Goal: Information Seeking & Learning: Find specific fact

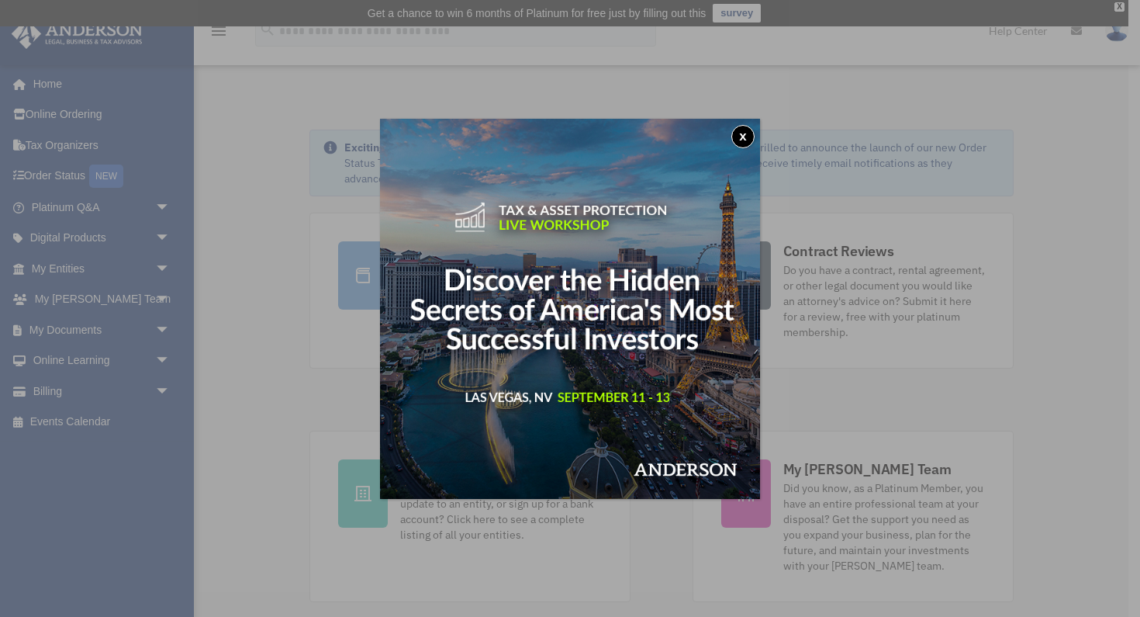
click at [163, 325] on div "x" at bounding box center [570, 308] width 1140 height 617
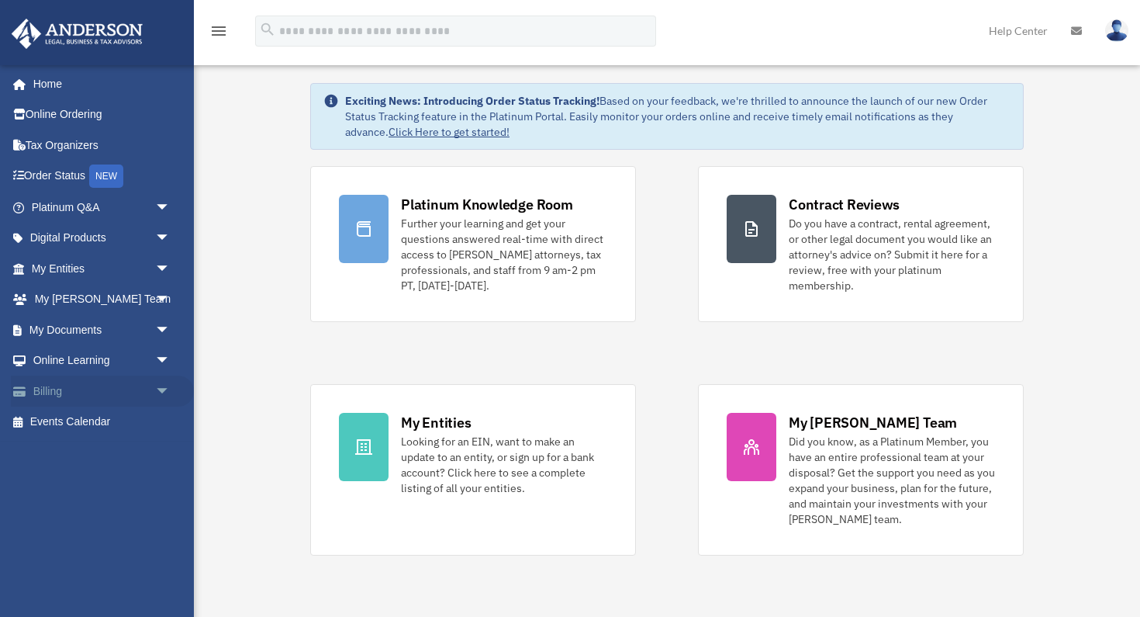
scroll to position [48, 0]
click at [72, 326] on link "My Documents arrow_drop_down" at bounding box center [102, 329] width 183 height 31
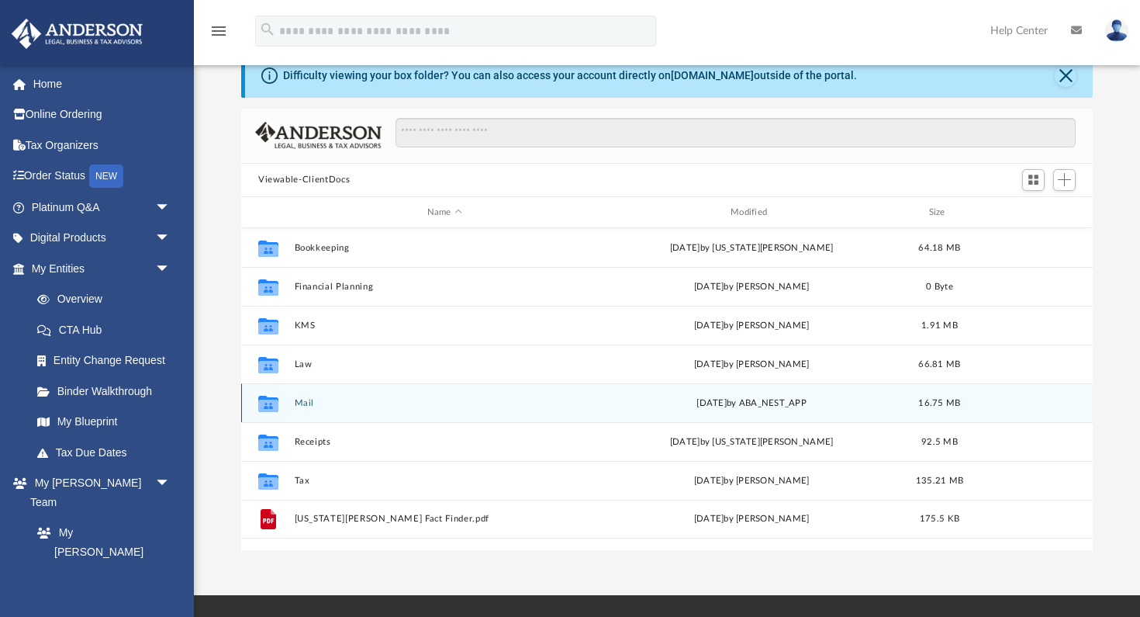
scroll to position [71, 0]
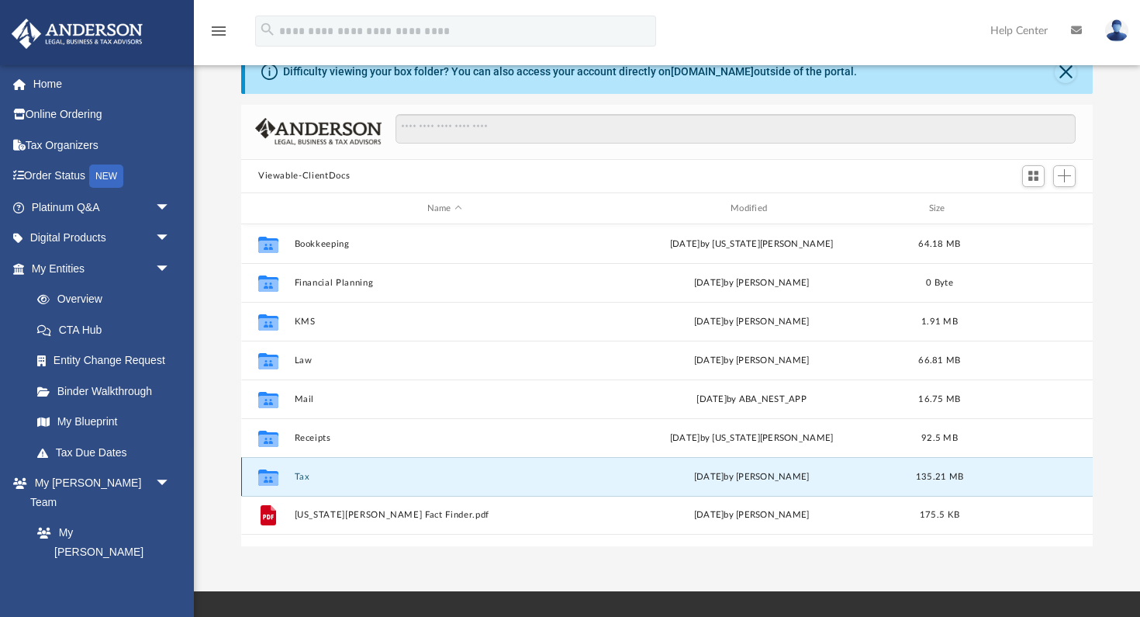
click at [306, 472] on button "Tax" at bounding box center [445, 477] width 300 height 10
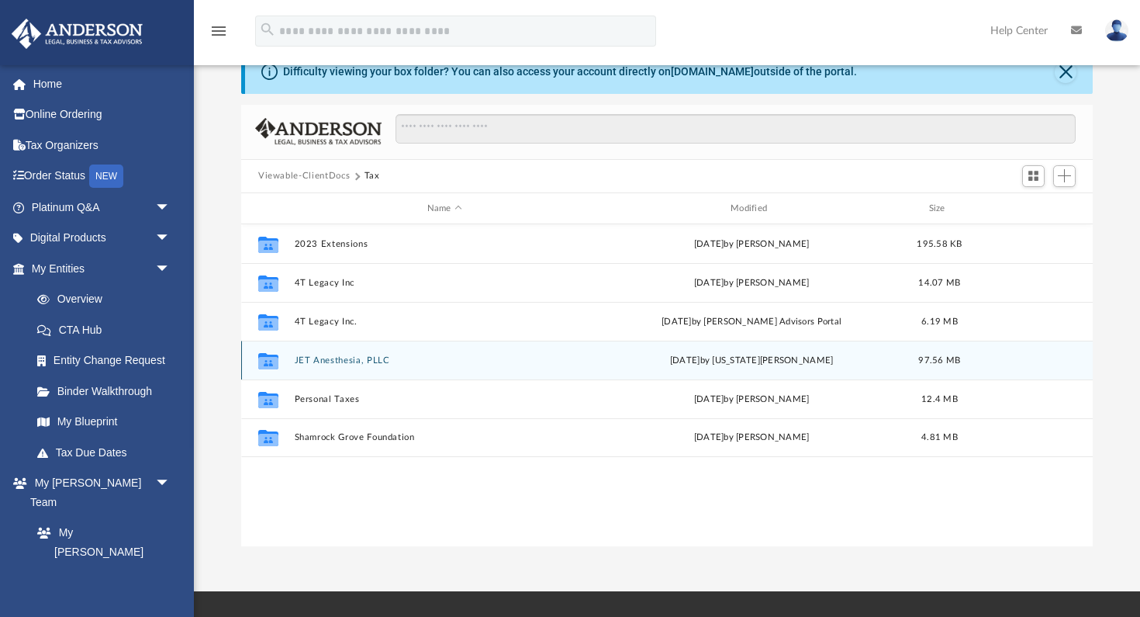
click at [335, 355] on button "JET Anesthesia, PLLC" at bounding box center [445, 360] width 300 height 10
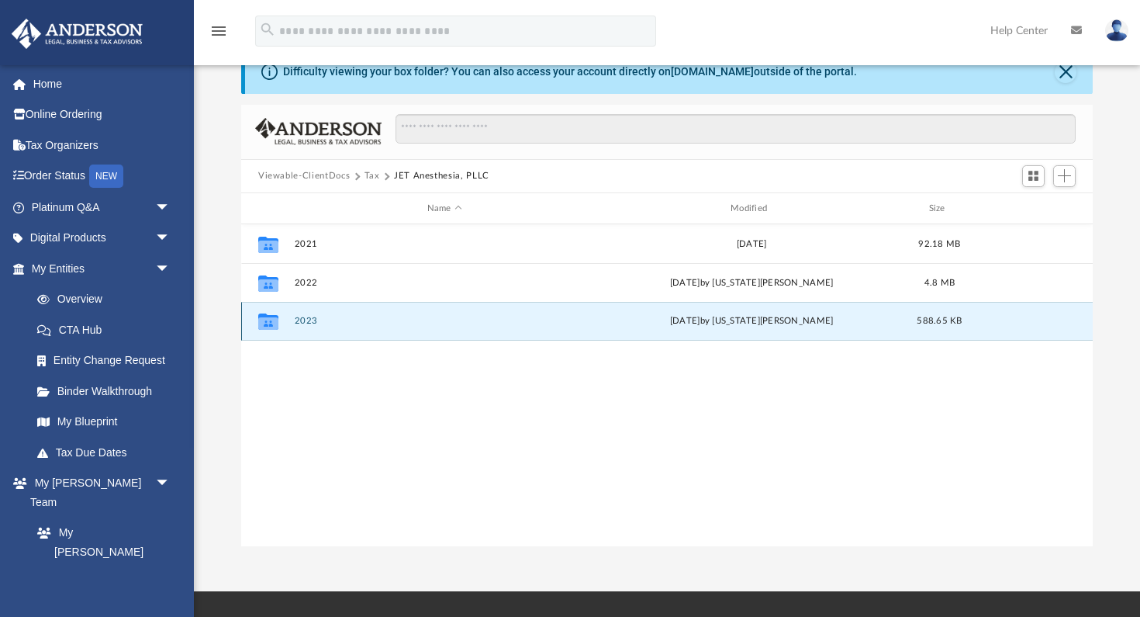
click at [309, 323] on button "2023" at bounding box center [445, 321] width 300 height 10
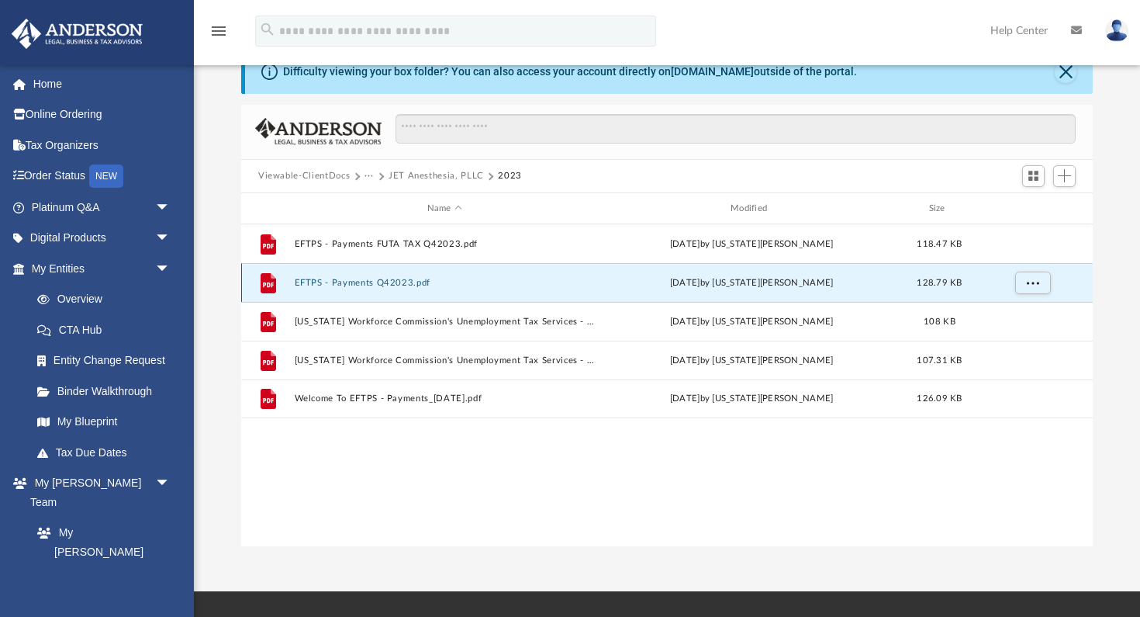
click at [382, 281] on button "EFTPS - Payments Q42023.pdf" at bounding box center [445, 283] width 300 height 10
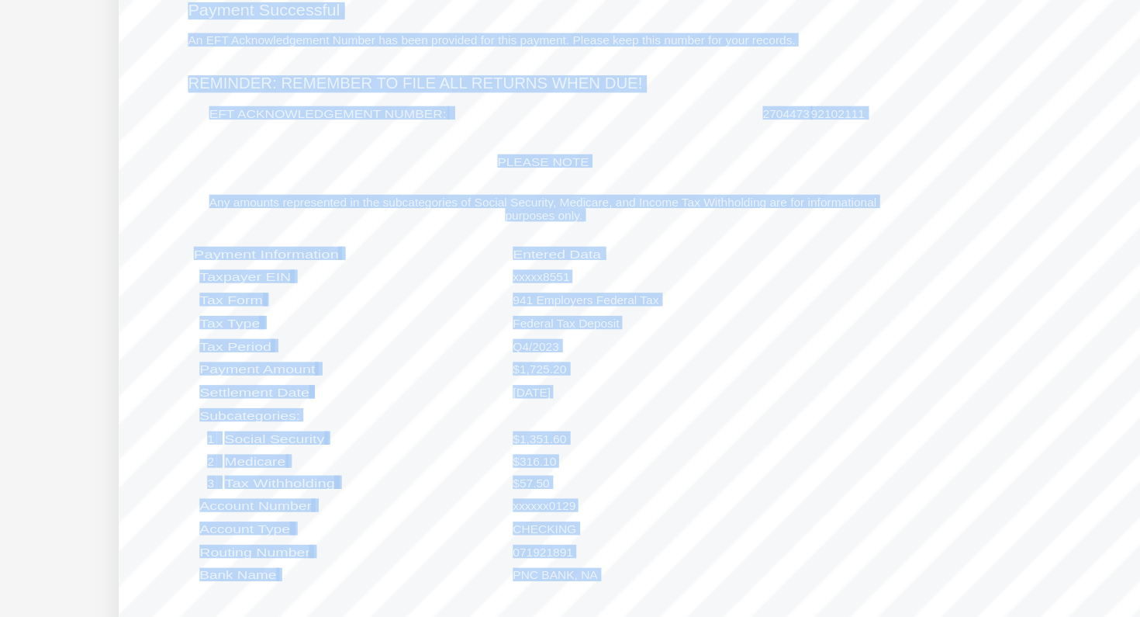
scroll to position [0, 0]
drag, startPoint x: 594, startPoint y: 418, endPoint x: 572, endPoint y: 419, distance: 21.7
click at [572, 419] on div "[DATE] 4:44 PM Welcome To EFTPS - Payments [URL][DOMAIN_NAME] ﬁ rmation- ﬂ ow?e…" at bounding box center [666, 355] width 513 height 396
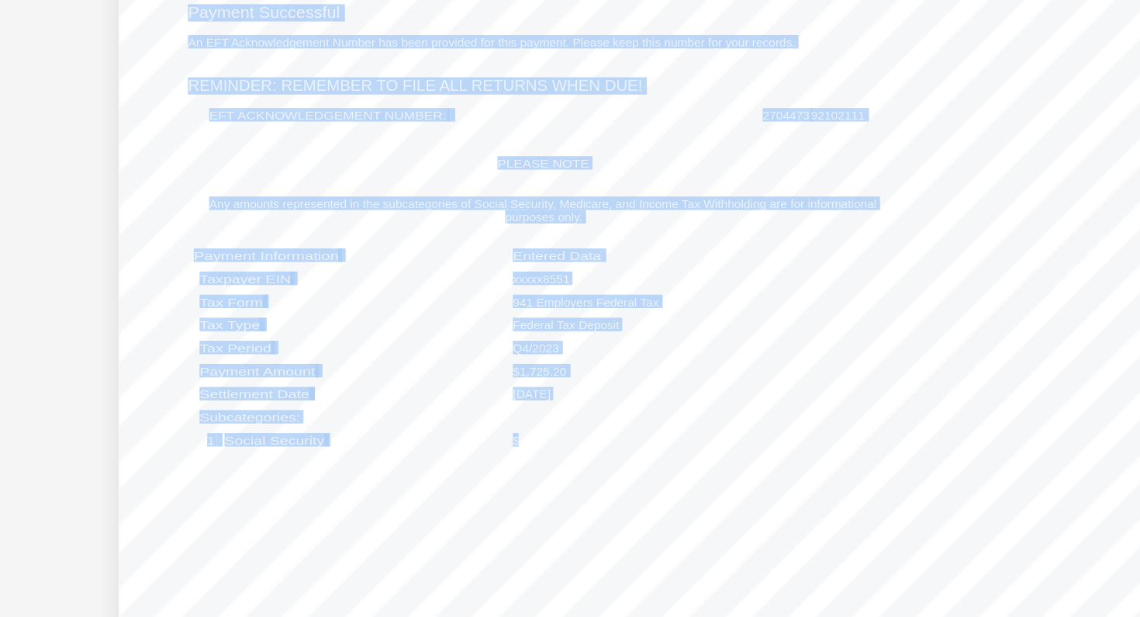
drag, startPoint x: 572, startPoint y: 419, endPoint x: 593, endPoint y: 416, distance: 21.1
click at [593, 416] on div "[DATE] 4:44 PM Welcome To EFTPS - Payments [URL][DOMAIN_NAME] ﬁ rmation- ﬂ ow?e…" at bounding box center [666, 355] width 513 height 396
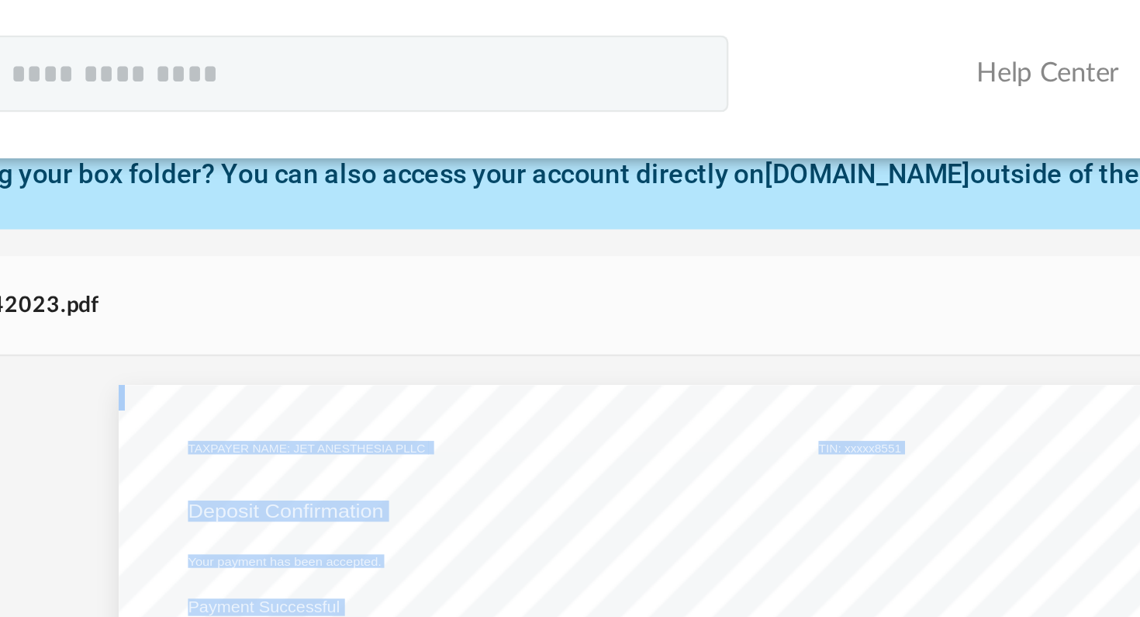
scroll to position [60, 0]
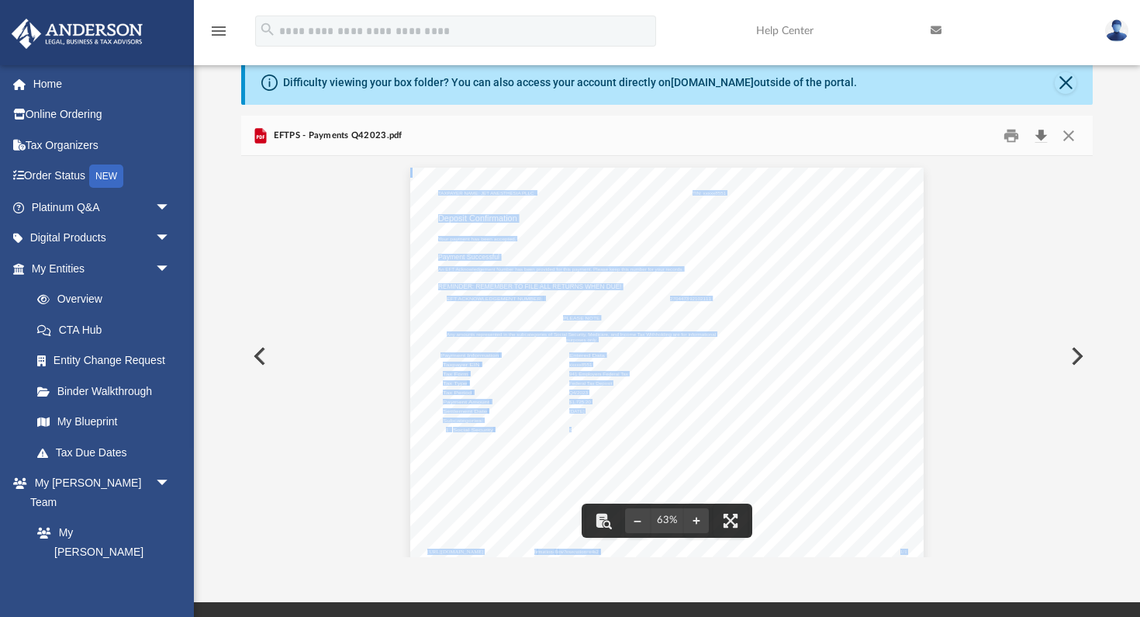
click at [1047, 132] on button "Download" at bounding box center [1041, 135] width 28 height 24
click at [1070, 133] on button "Close" at bounding box center [1069, 135] width 28 height 24
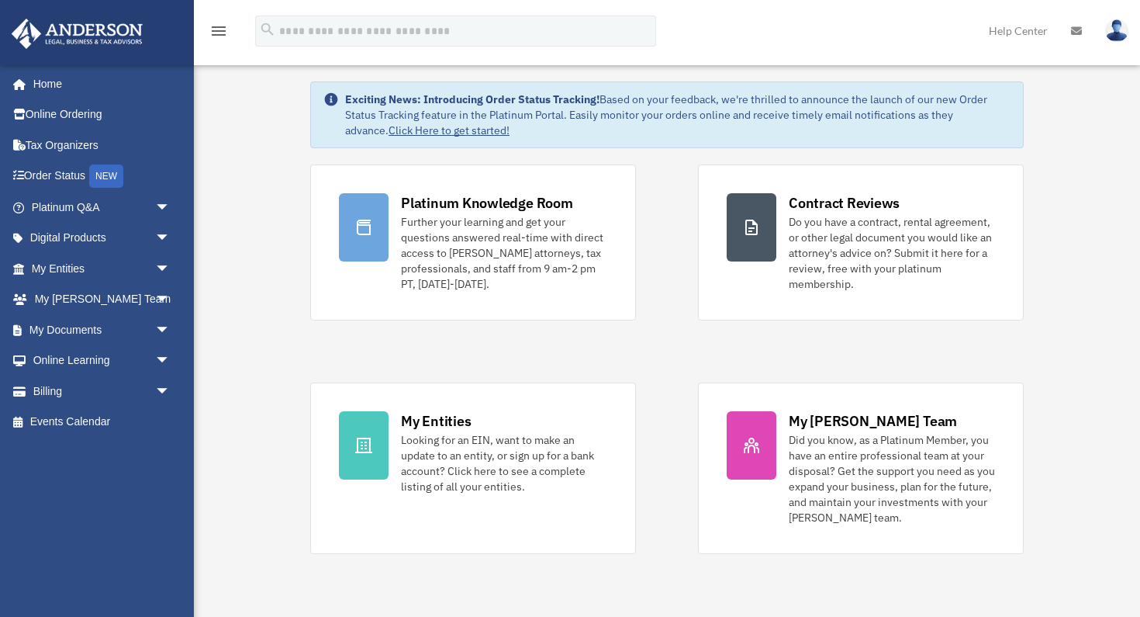
click at [470, 369] on div "Platinum Knowledge Room Further your learning and get your questions answered r…" at bounding box center [666, 358] width 713 height 389
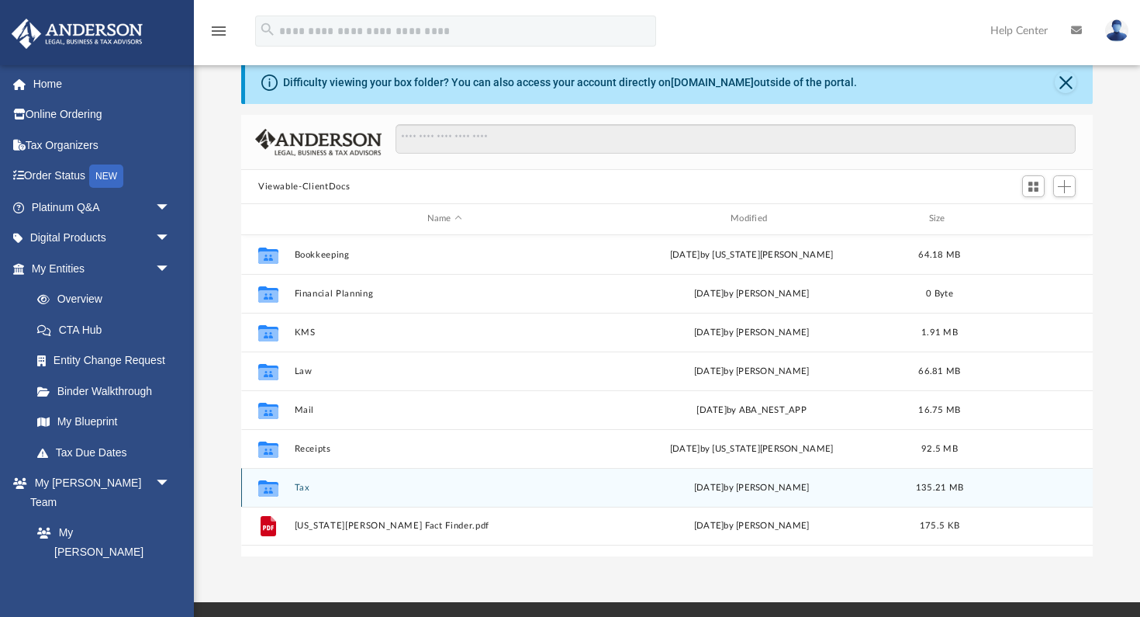
scroll to position [60, 0]
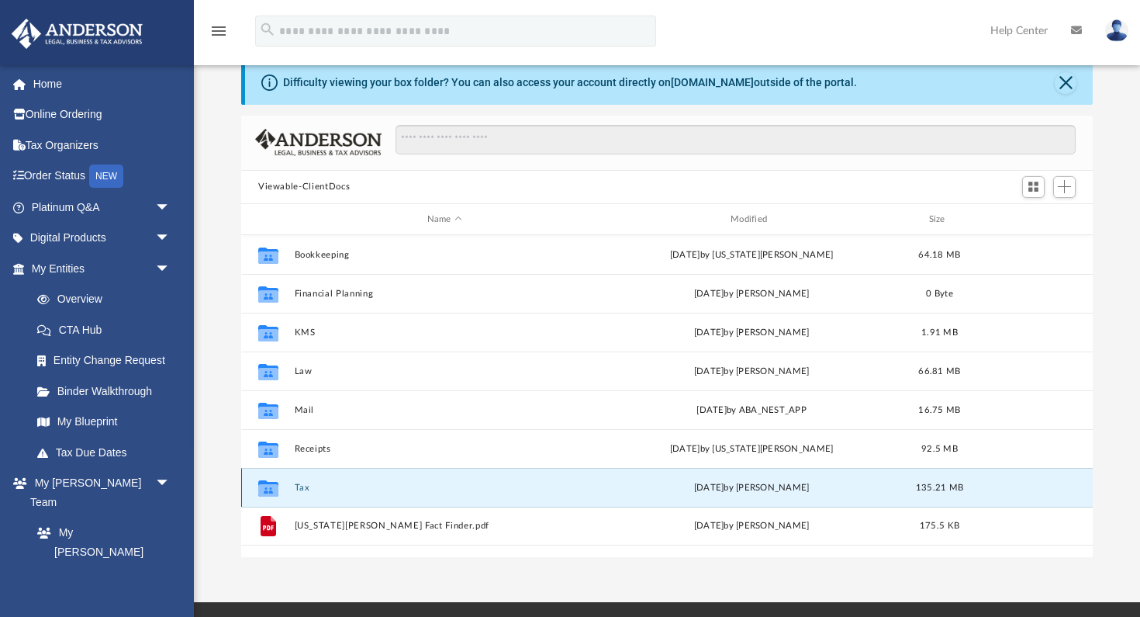
click at [306, 486] on button "Tax" at bounding box center [445, 487] width 300 height 10
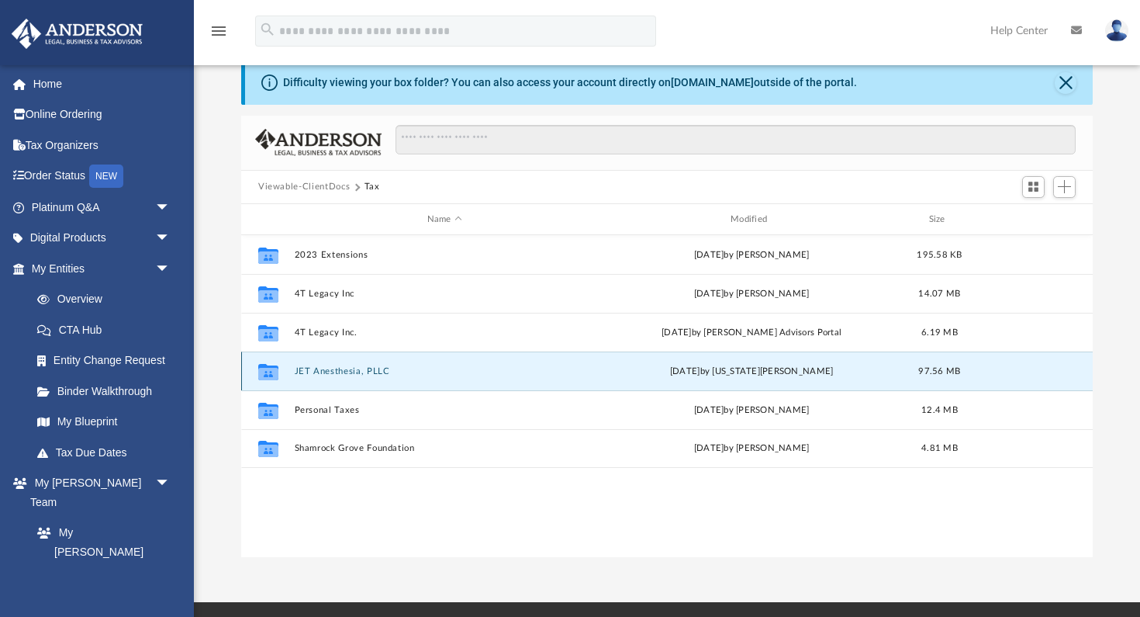
click at [337, 368] on button "JET Anesthesia, PLLC" at bounding box center [445, 371] width 300 height 10
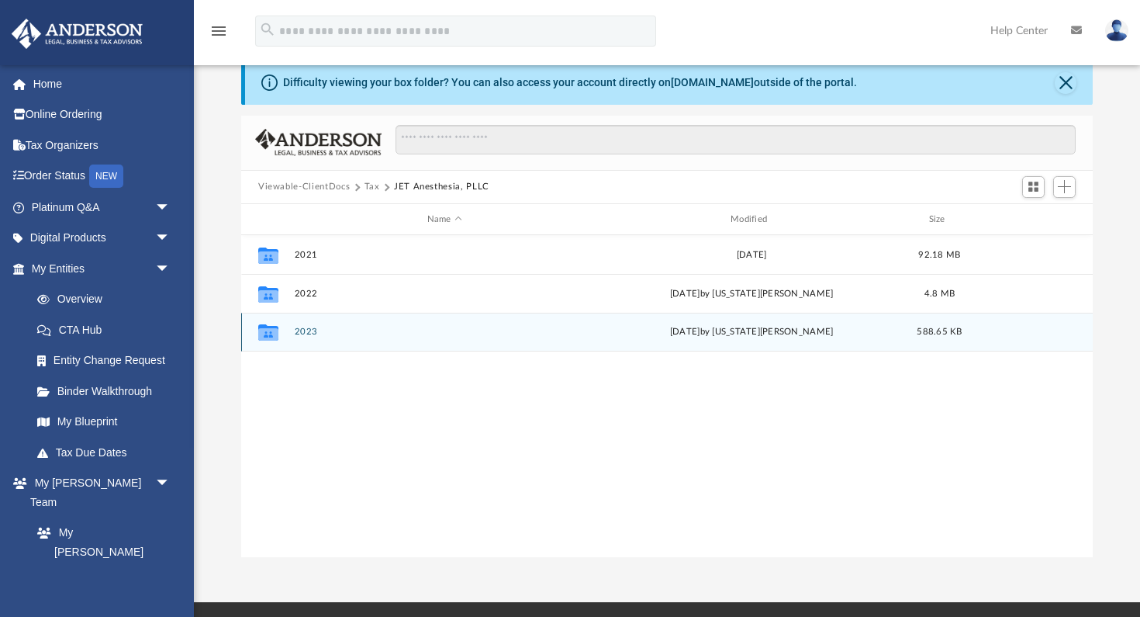
click at [268, 337] on icon "grid" at bounding box center [268, 334] width 20 height 12
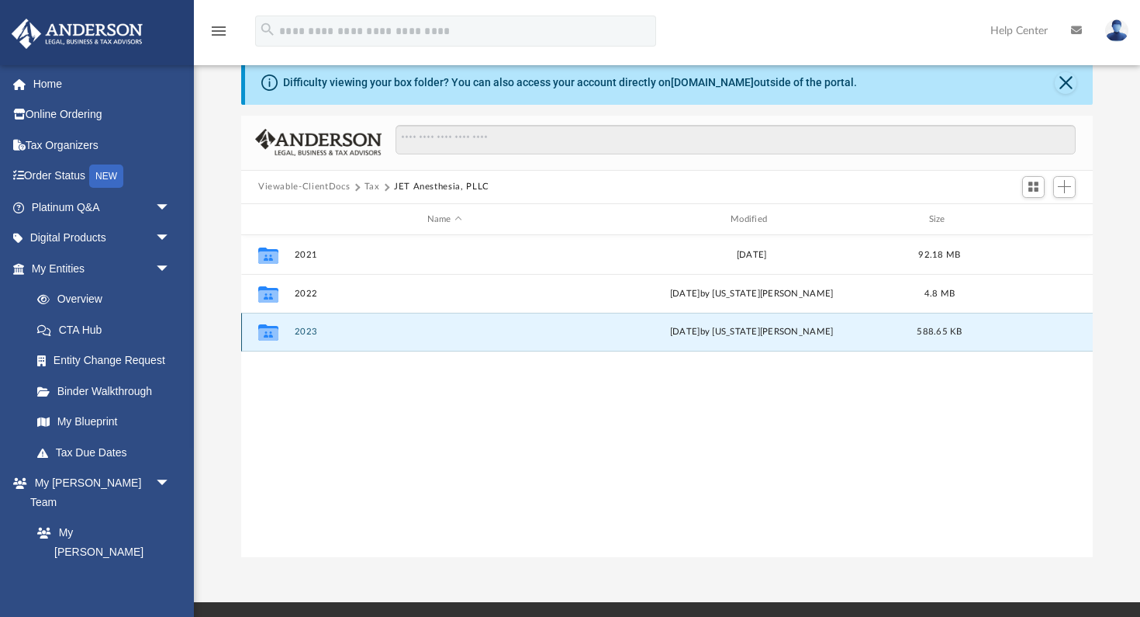
click at [268, 337] on icon "grid" at bounding box center [268, 334] width 20 height 12
click at [300, 333] on button "2023" at bounding box center [445, 332] width 300 height 10
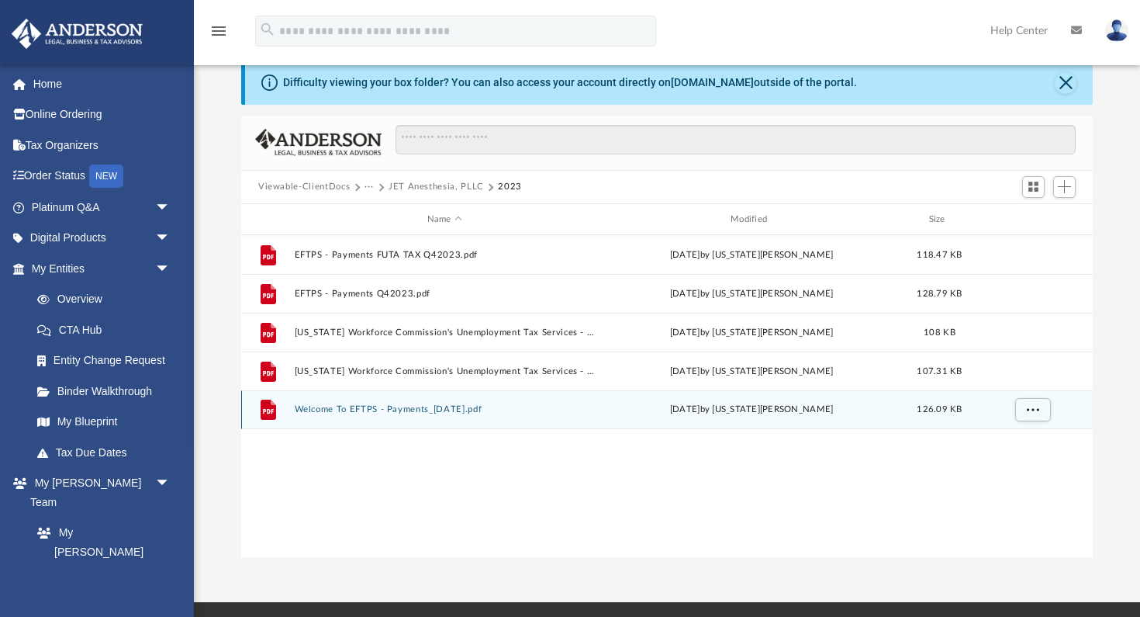
click at [364, 410] on button "Welcome To EFTPS - Payments_[DATE].pdf" at bounding box center [445, 410] width 300 height 10
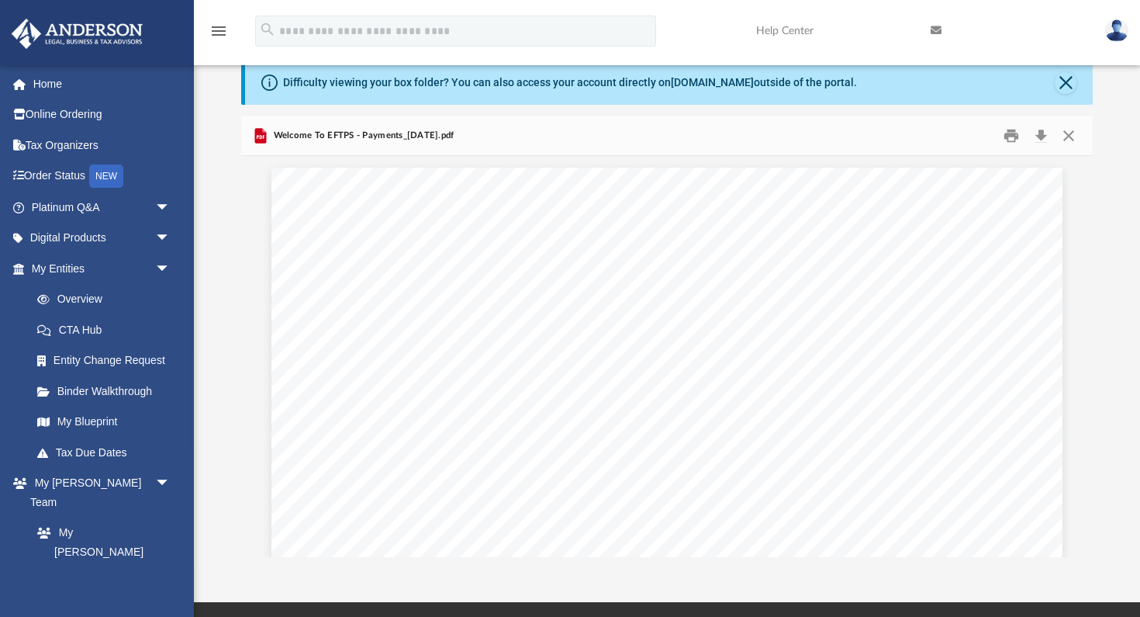
scroll to position [2, 0]
click at [1067, 131] on button "Close" at bounding box center [1069, 135] width 28 height 24
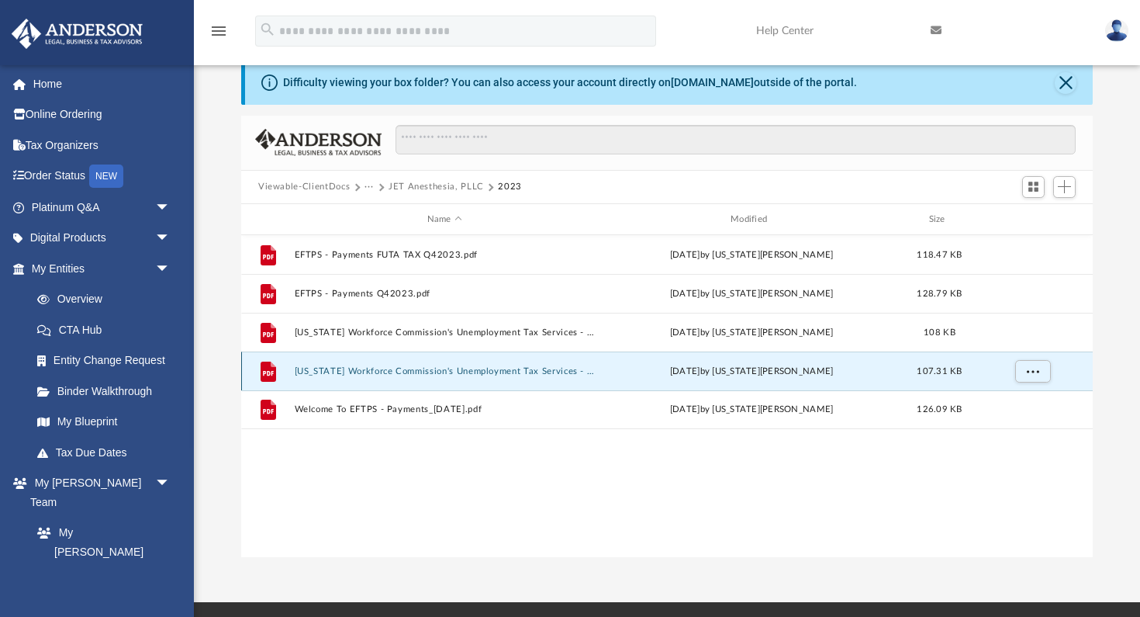
click at [448, 372] on button "[US_STATE] Workforce Commission's Unemployment Tax Services - [US_STATE] Workfo…" at bounding box center [445, 371] width 300 height 10
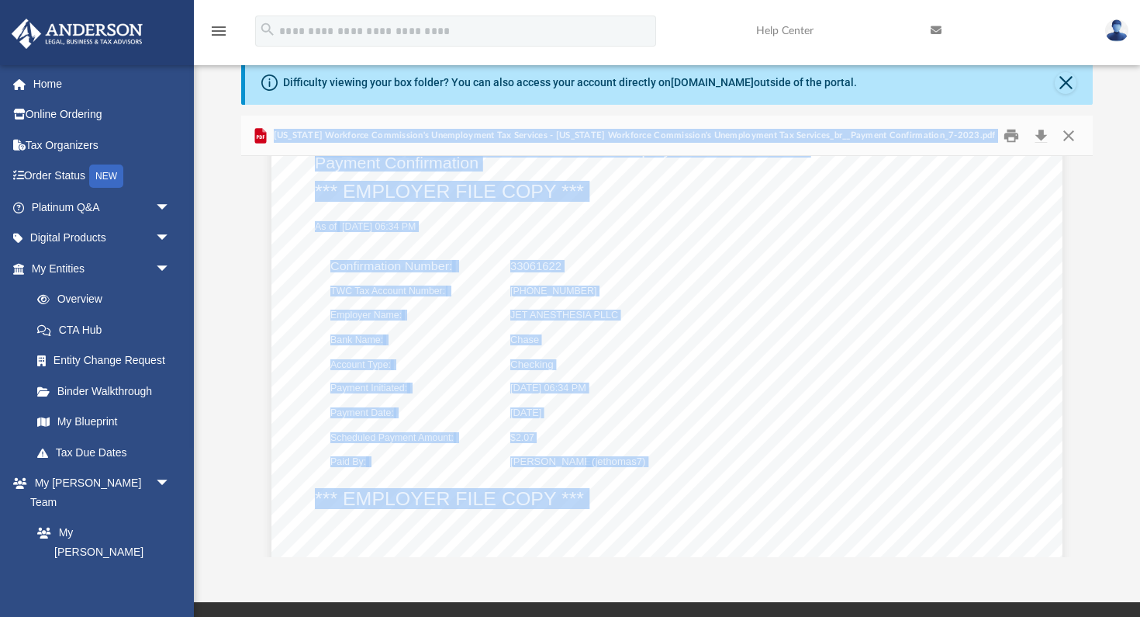
scroll to position [0, 0]
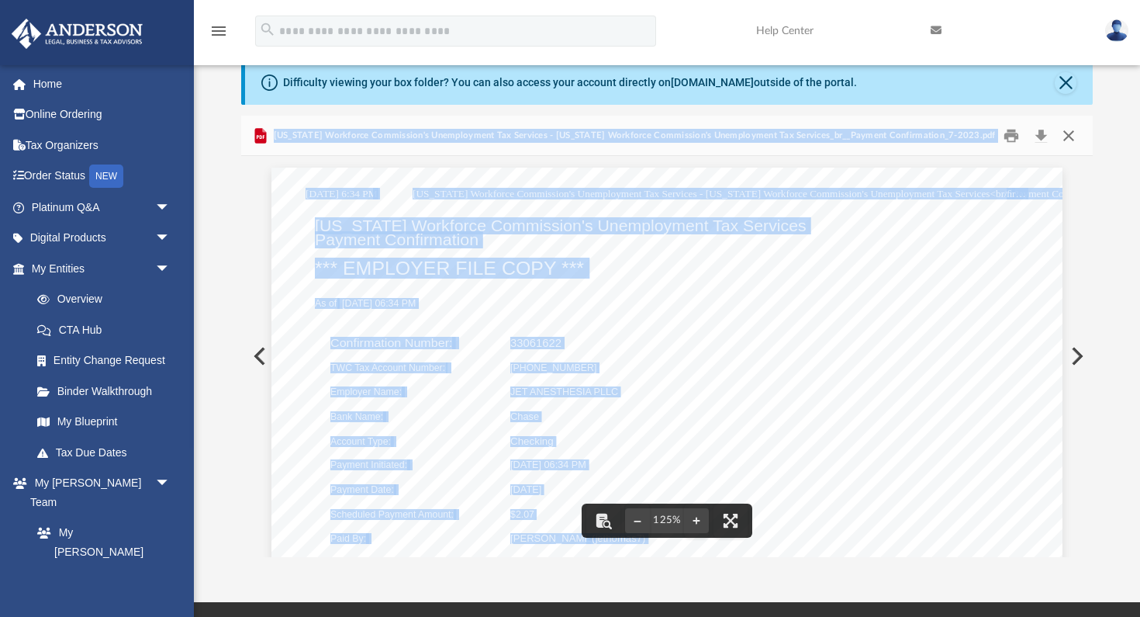
click at [1069, 134] on button "Close" at bounding box center [1069, 135] width 28 height 24
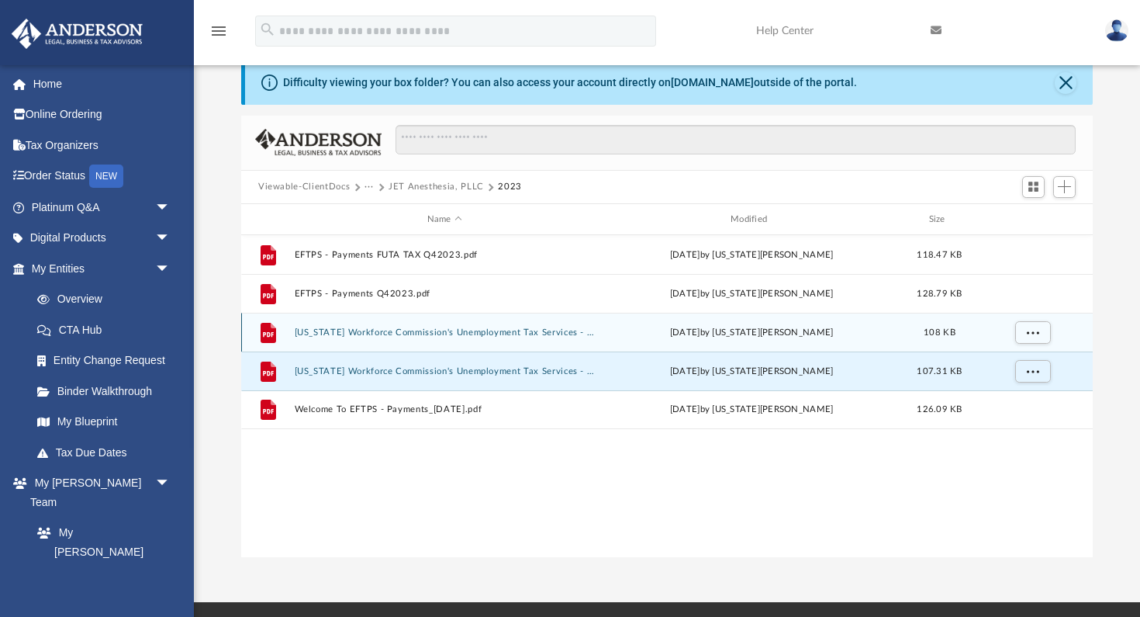
click at [432, 332] on button "[US_STATE] Workforce Commission's Unemployment Tax Services - [US_STATE] Workfo…" at bounding box center [445, 332] width 300 height 10
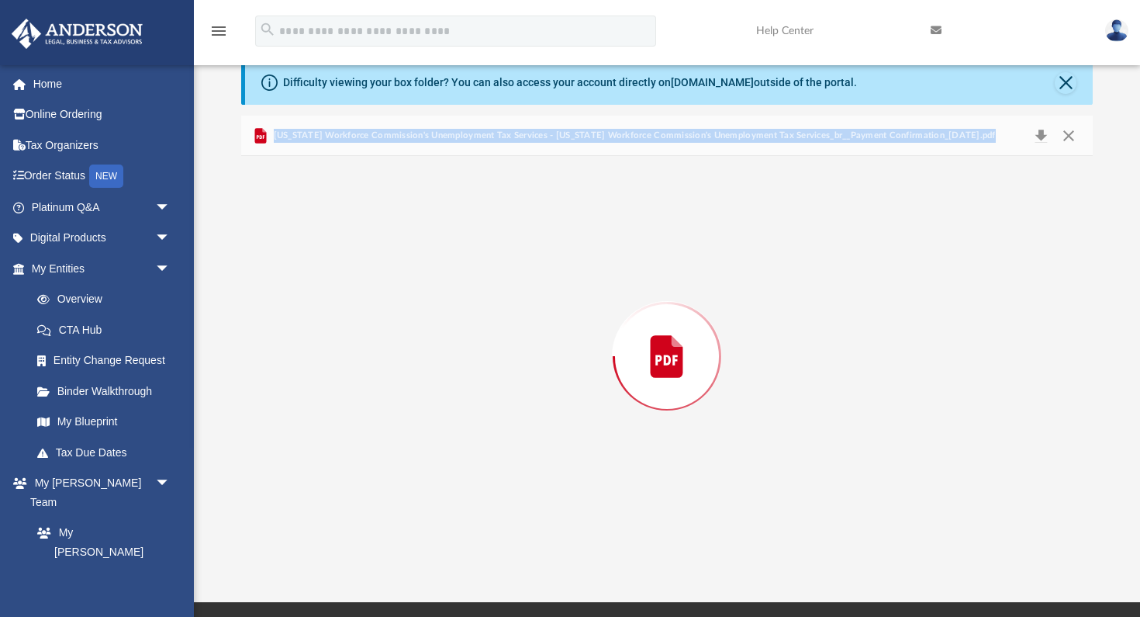
click at [432, 332] on div "Preview" at bounding box center [667, 356] width 852 height 400
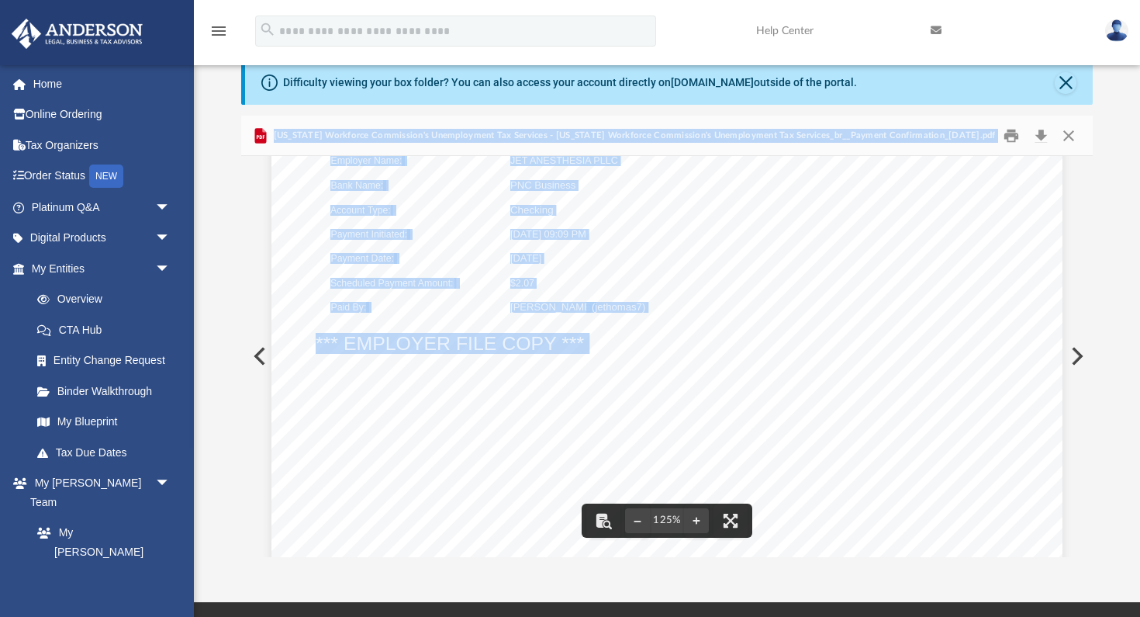
scroll to position [244, 0]
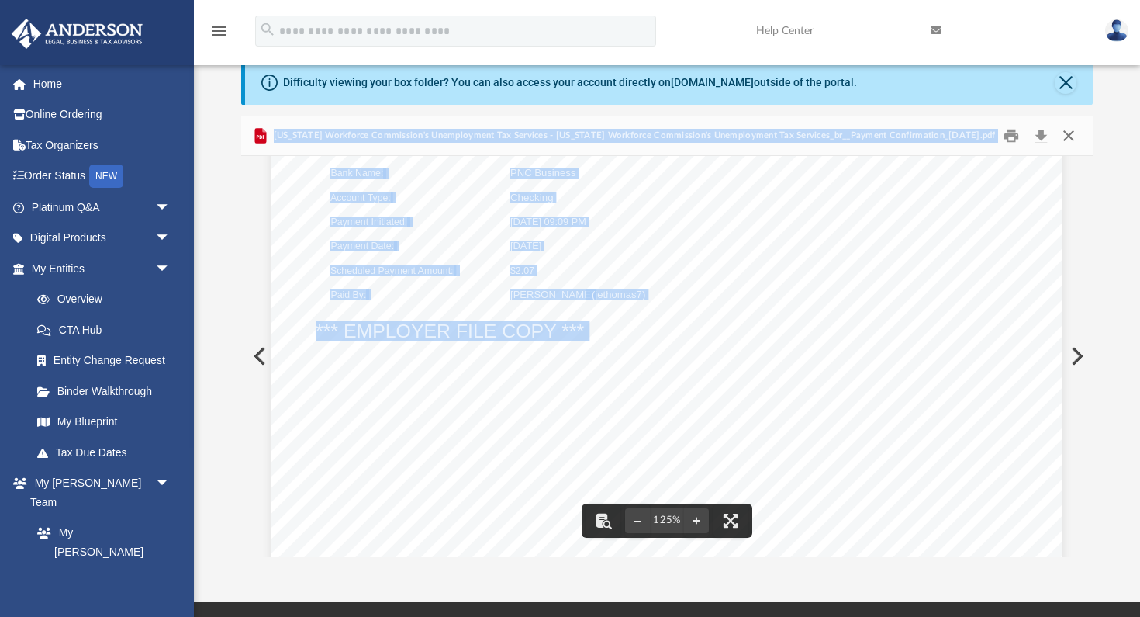
click at [1073, 132] on button "Close" at bounding box center [1069, 135] width 28 height 24
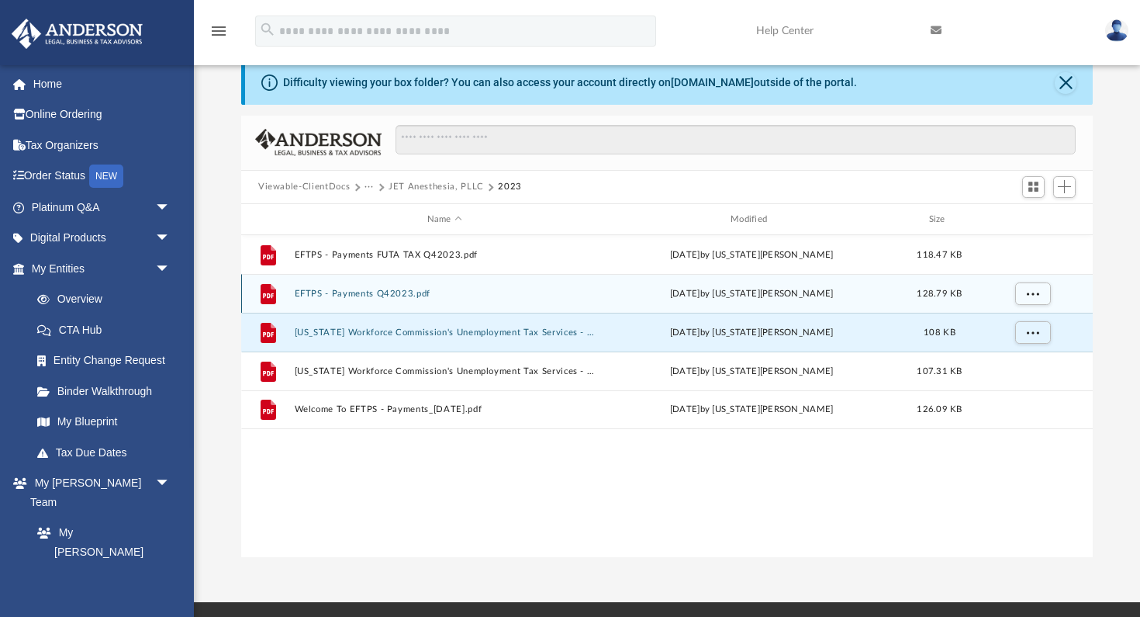
click at [371, 298] on div "File EFTPS - Payments Q42023.pdf [DATE] by [US_STATE][PERSON_NAME] 128.79 KB" at bounding box center [667, 293] width 852 height 39
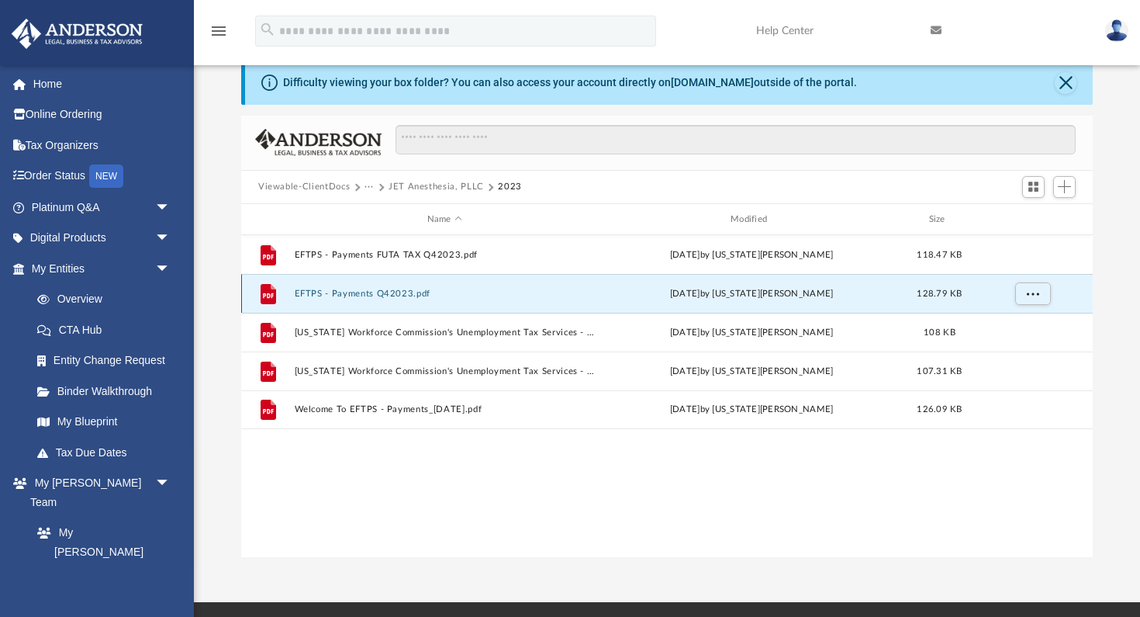
click at [371, 298] on div "File EFTPS - Payments Q42023.pdf [DATE] by [US_STATE][PERSON_NAME] 128.79 KB" at bounding box center [667, 293] width 852 height 39
click at [406, 294] on button "EFTPS - Payments Q42023.pdf" at bounding box center [445, 293] width 300 height 10
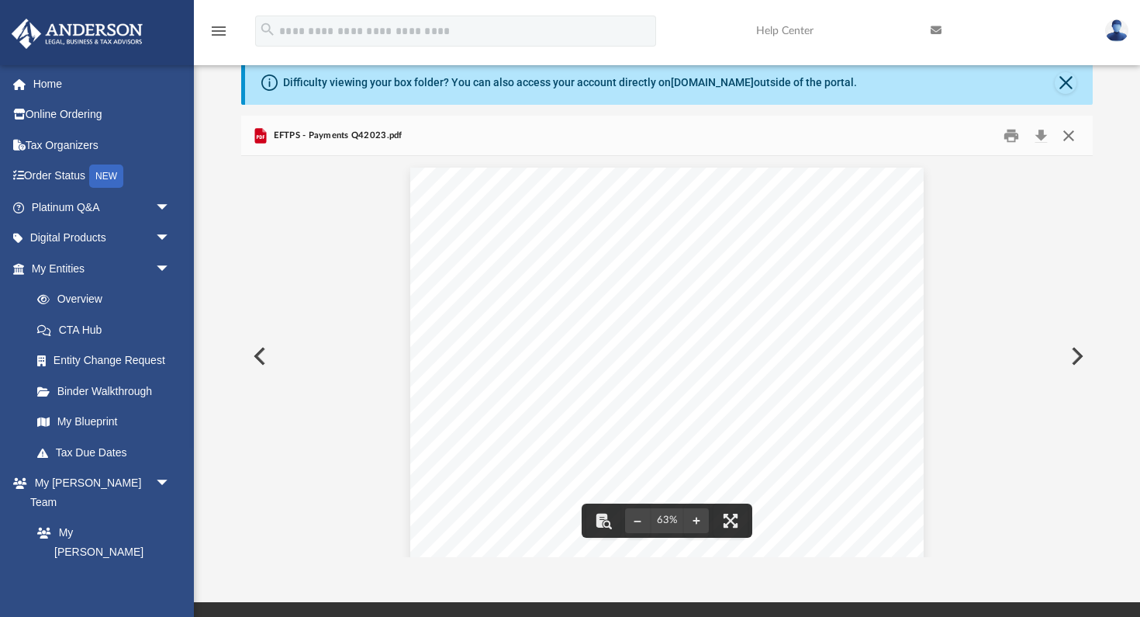
click at [1073, 132] on button "Close" at bounding box center [1069, 135] width 28 height 24
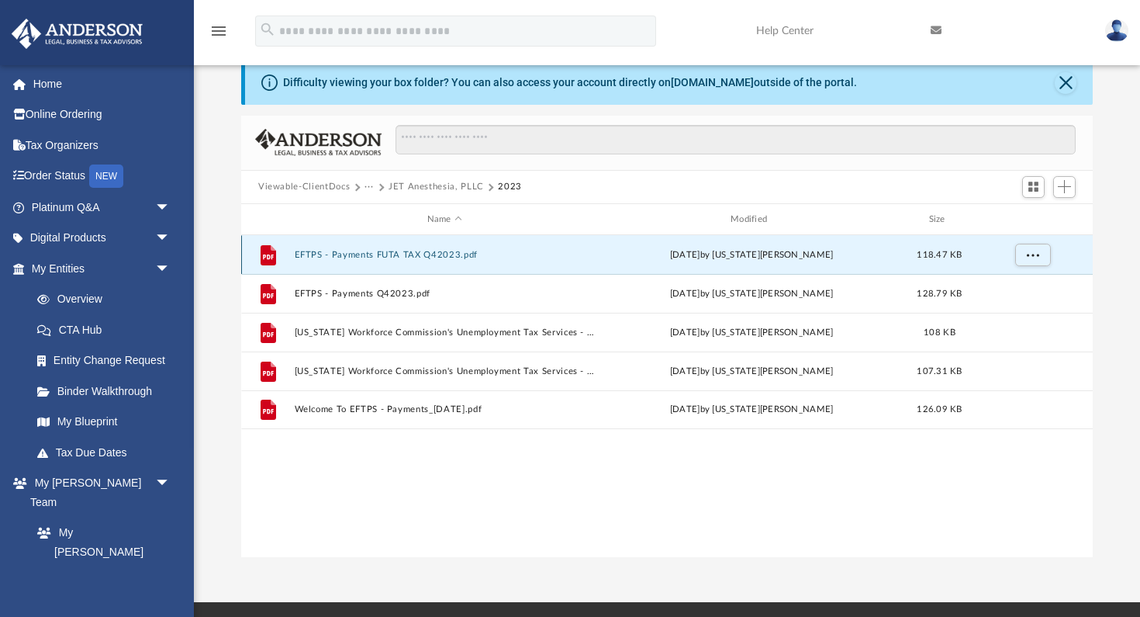
click at [408, 250] on button "EFTPS - Payments FUTA TAX Q42023.pdf" at bounding box center [445, 255] width 300 height 10
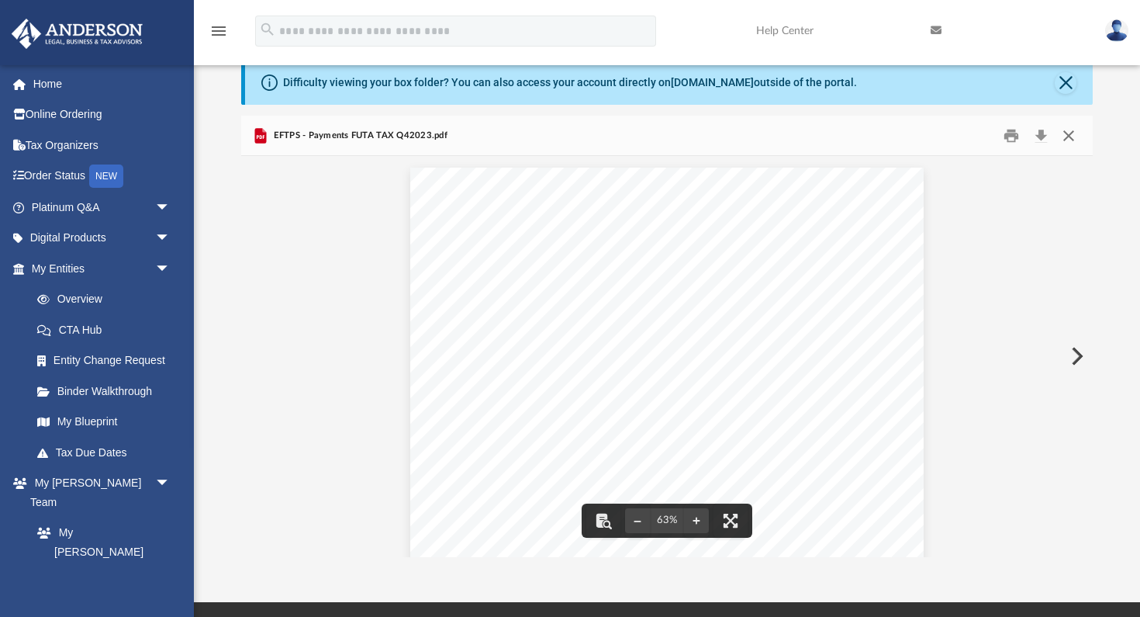
click at [1069, 134] on button "Close" at bounding box center [1069, 135] width 28 height 24
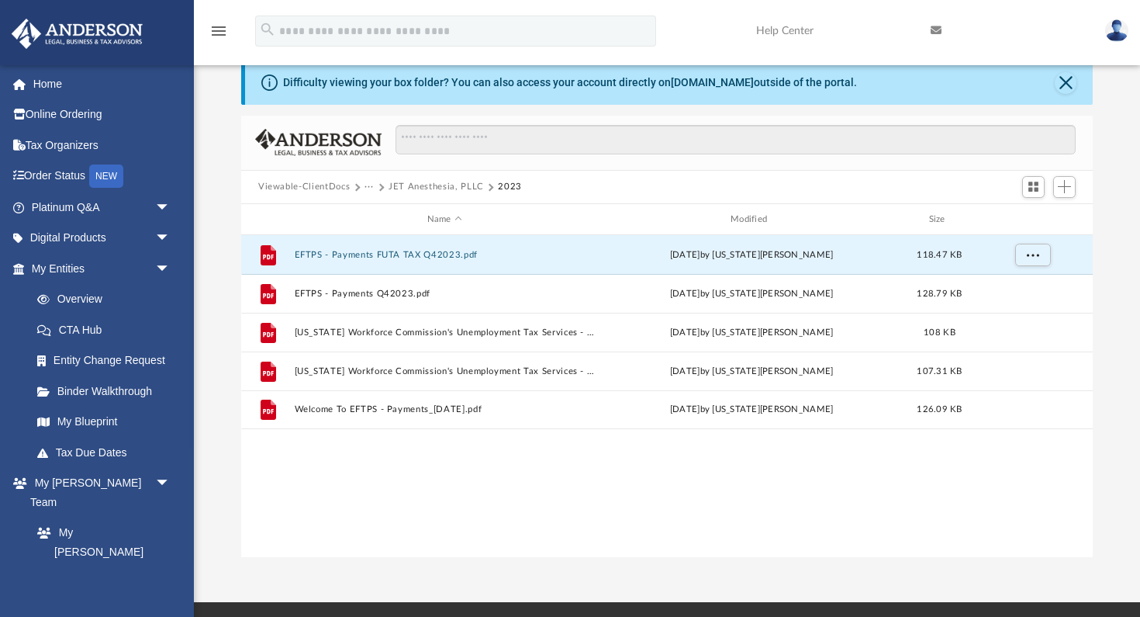
click at [415, 186] on button "JET Anesthesia, PLLC" at bounding box center [436, 187] width 95 height 14
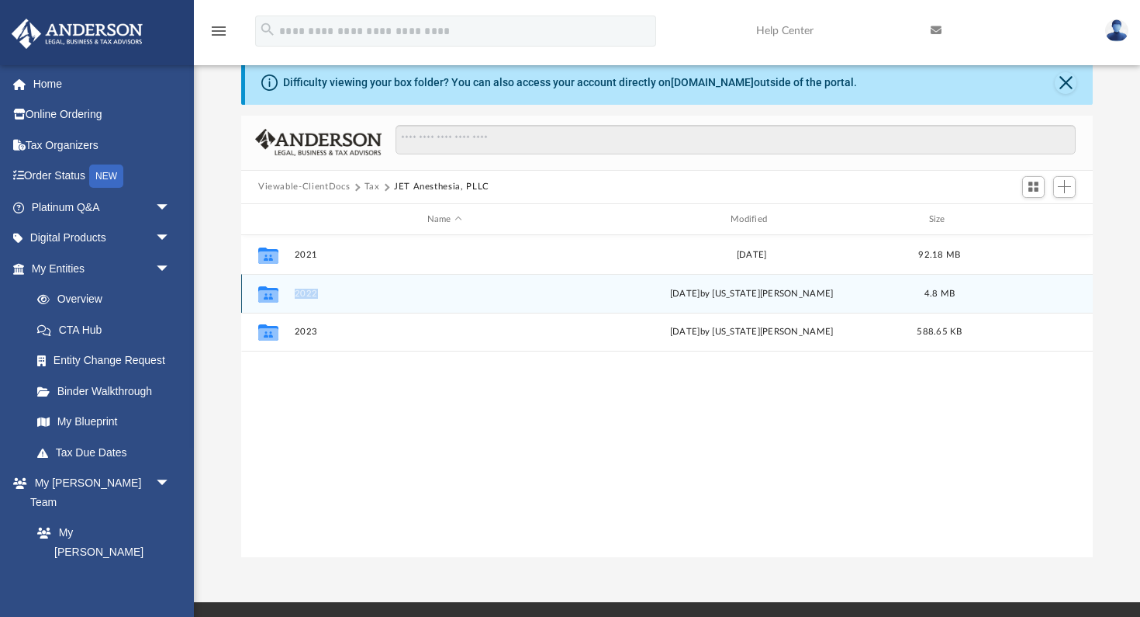
click at [308, 291] on button "2022" at bounding box center [445, 293] width 300 height 10
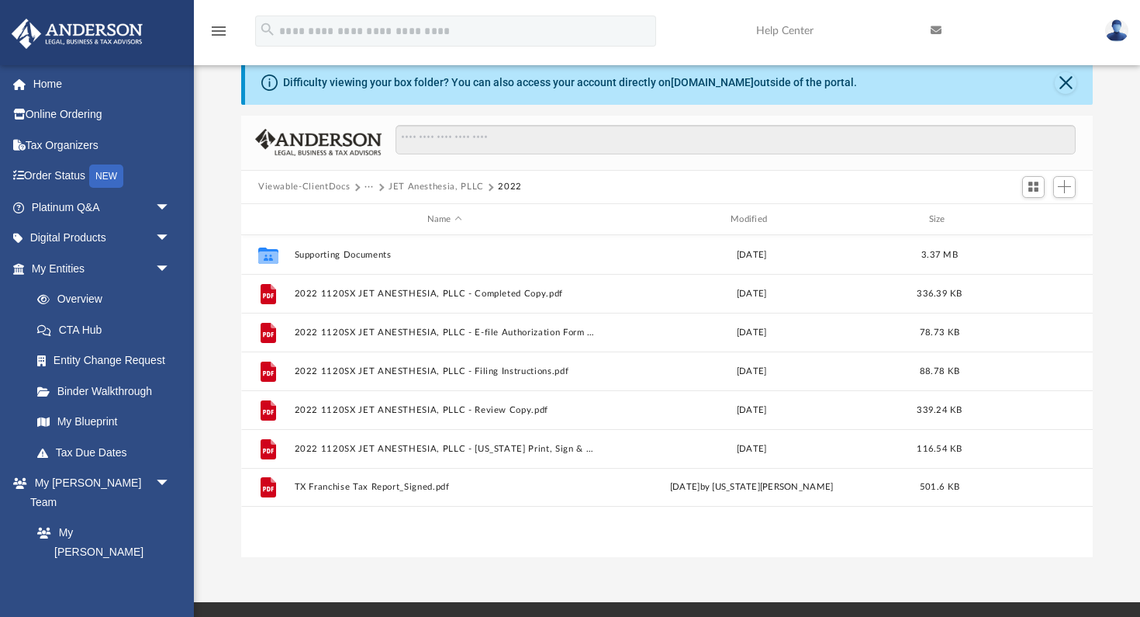
click at [541, 561] on div "App wofford777@yahoo.com Sign Out wofford777@gmail.com Home Online Ordering Tax…" at bounding box center [570, 284] width 1140 height 635
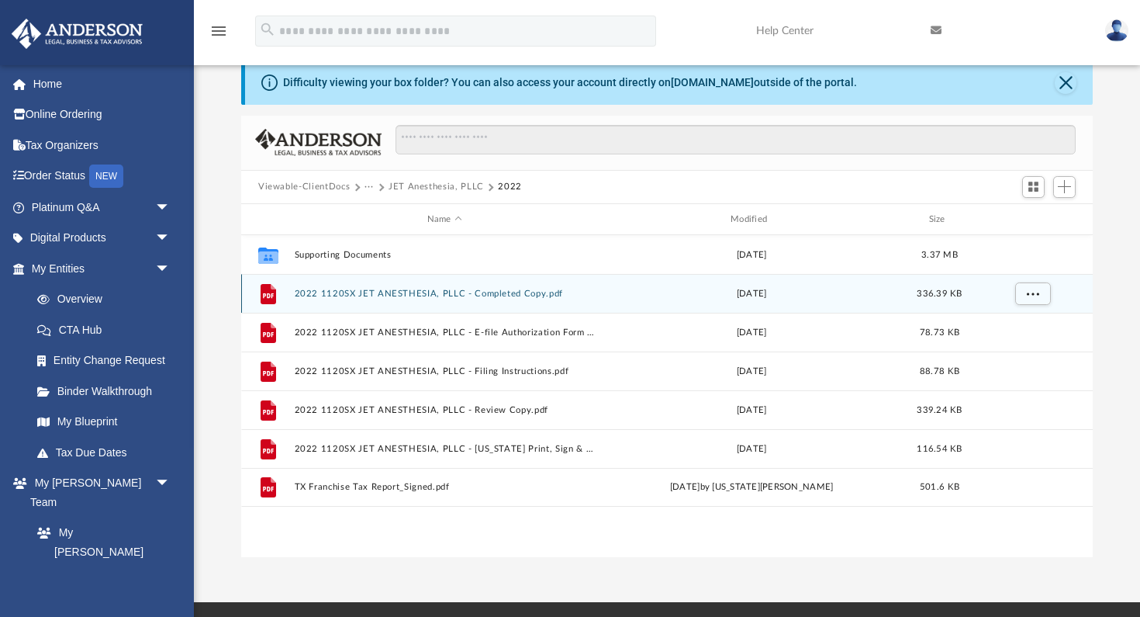
scroll to position [0, 0]
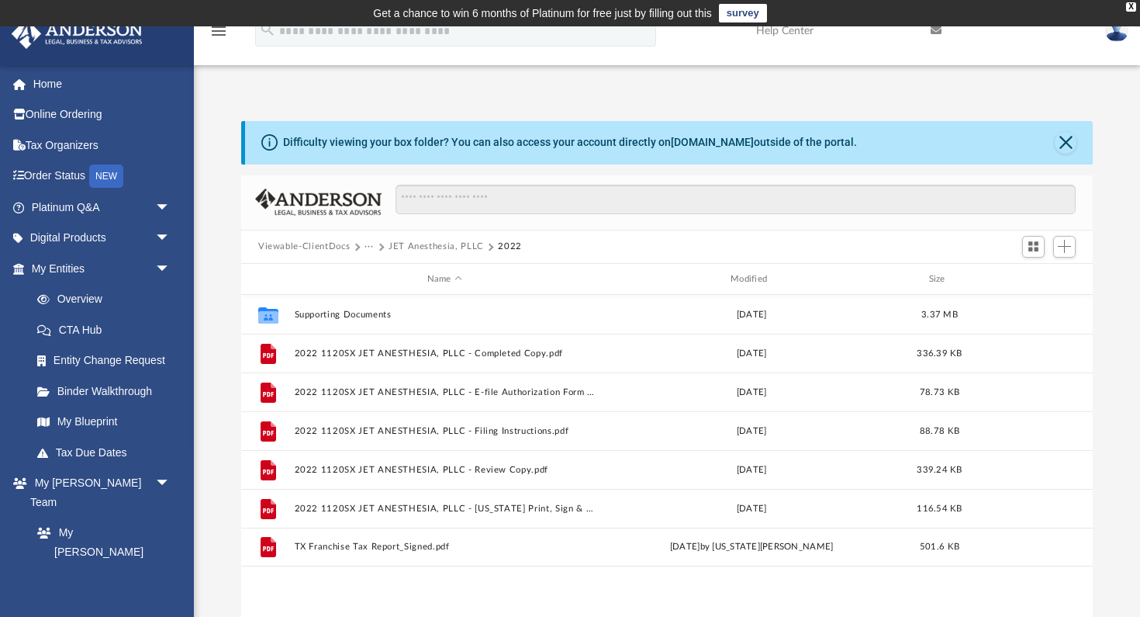
click at [451, 245] on button "JET Anesthesia, PLLC" at bounding box center [436, 247] width 95 height 14
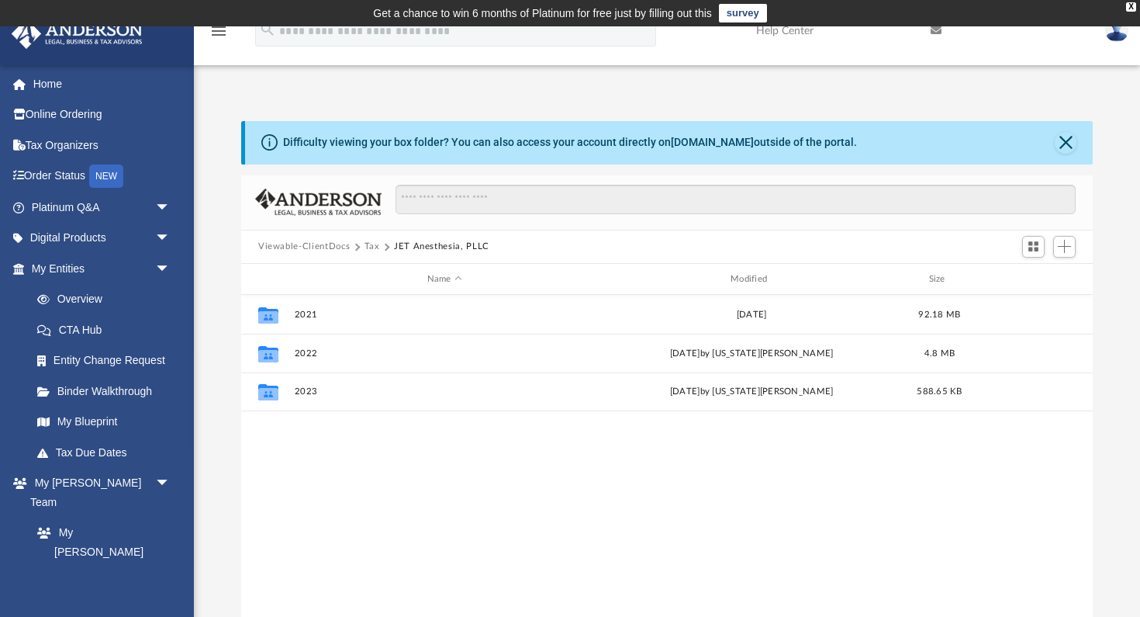
click at [425, 245] on button "JET Anesthesia, PLLC" at bounding box center [441, 247] width 95 height 14
click at [368, 244] on button "Tax" at bounding box center [372, 247] width 16 height 14
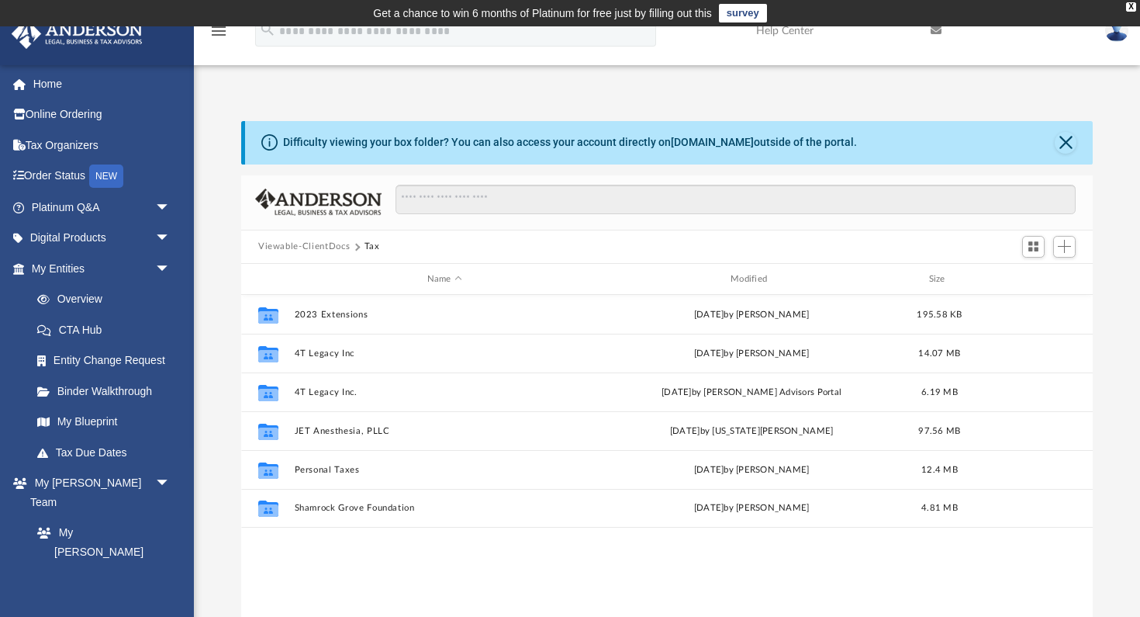
click at [323, 247] on button "Viewable-ClientDocs" at bounding box center [304, 247] width 92 height 14
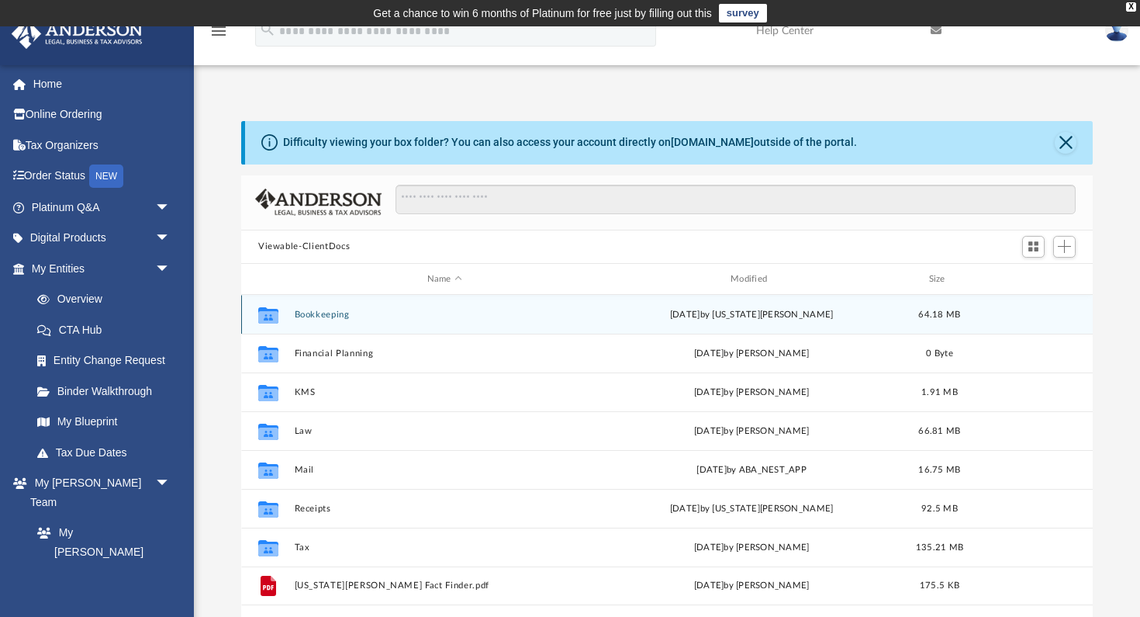
click at [330, 311] on button "Bookkeeping" at bounding box center [445, 314] width 300 height 10
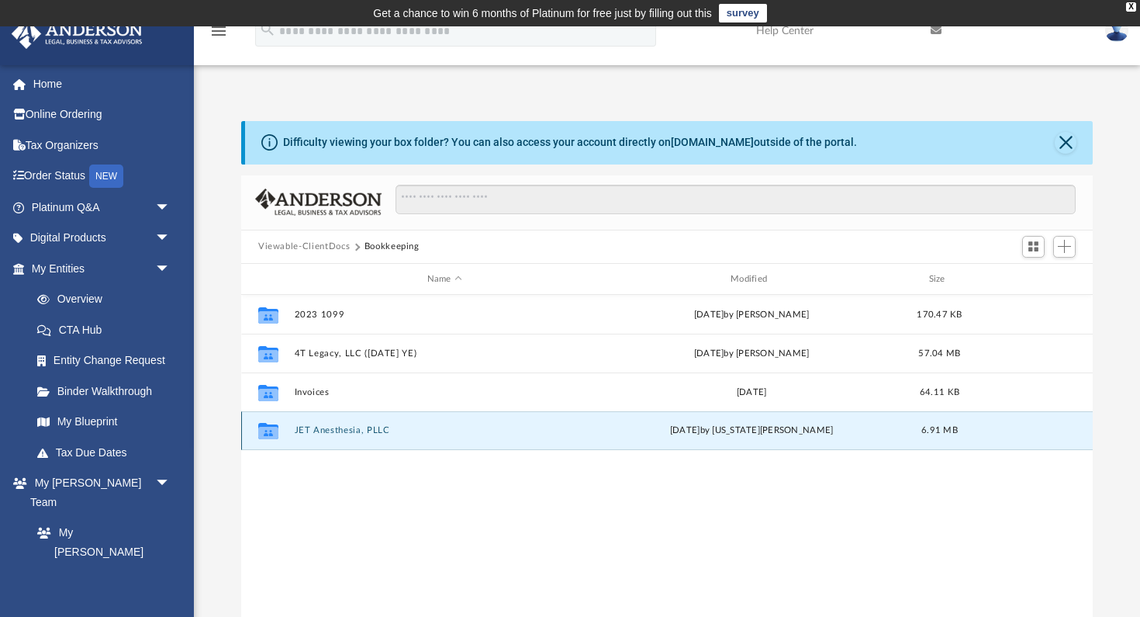
click at [367, 431] on button "JET Anesthesia, PLLC" at bounding box center [445, 431] width 300 height 10
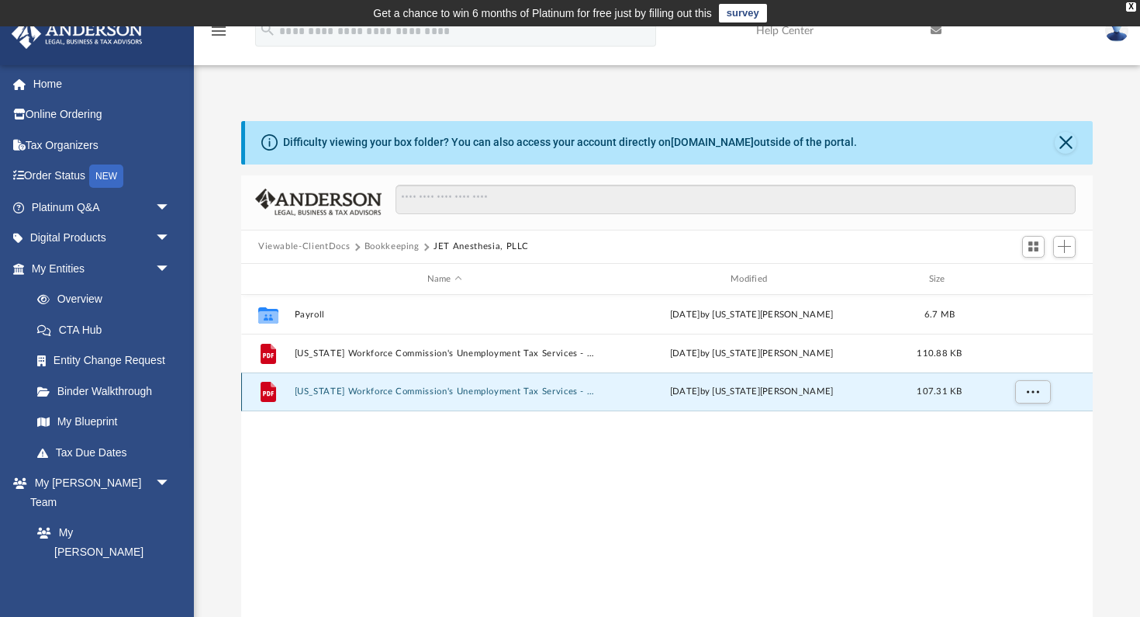
click at [390, 392] on button "[US_STATE] Workforce Commission's Unemployment Tax Services - [US_STATE] Workfo…" at bounding box center [445, 392] width 300 height 10
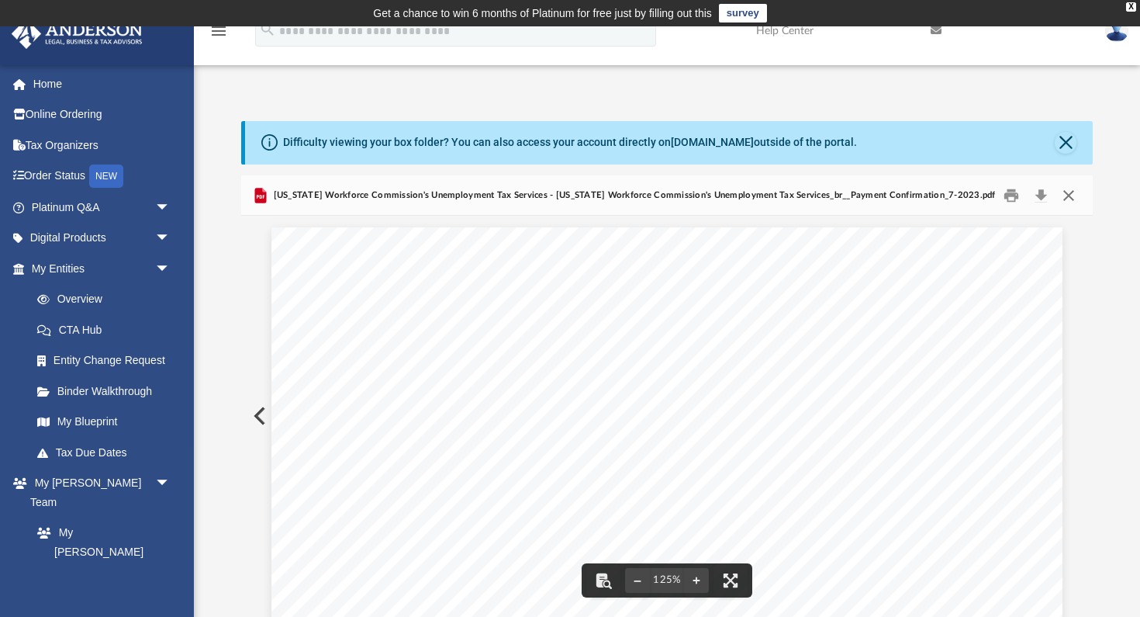
click at [1074, 193] on button "Close" at bounding box center [1069, 195] width 28 height 24
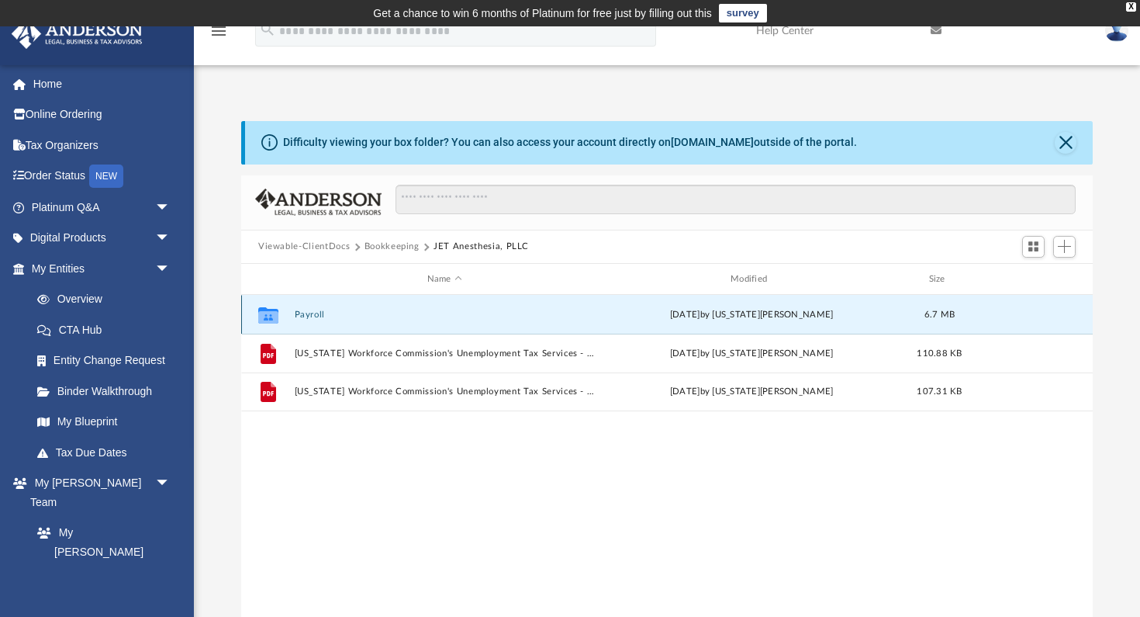
click at [301, 311] on button "Payroll" at bounding box center [445, 314] width 300 height 10
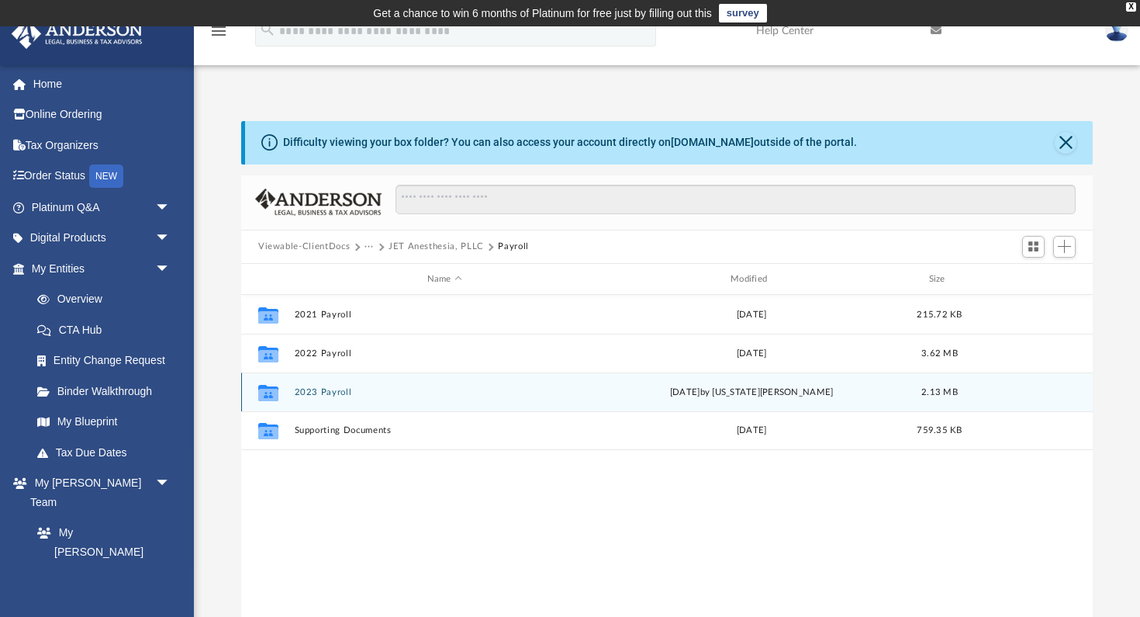
click at [338, 391] on button "2023 Payroll" at bounding box center [445, 392] width 300 height 10
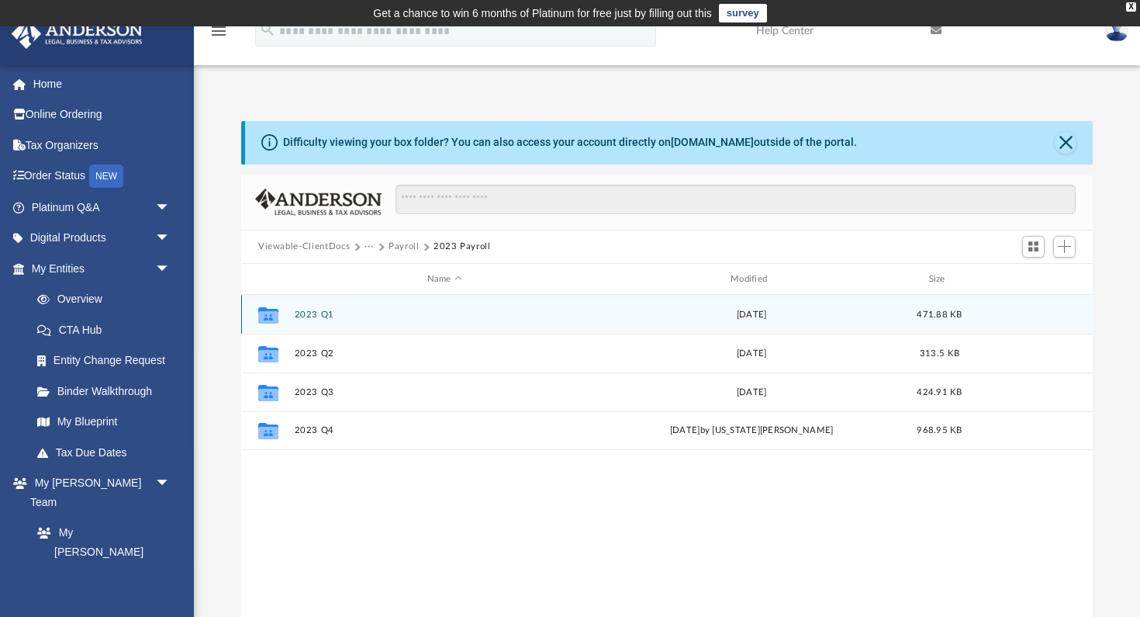
click at [320, 316] on button "2023 Q1" at bounding box center [445, 314] width 300 height 10
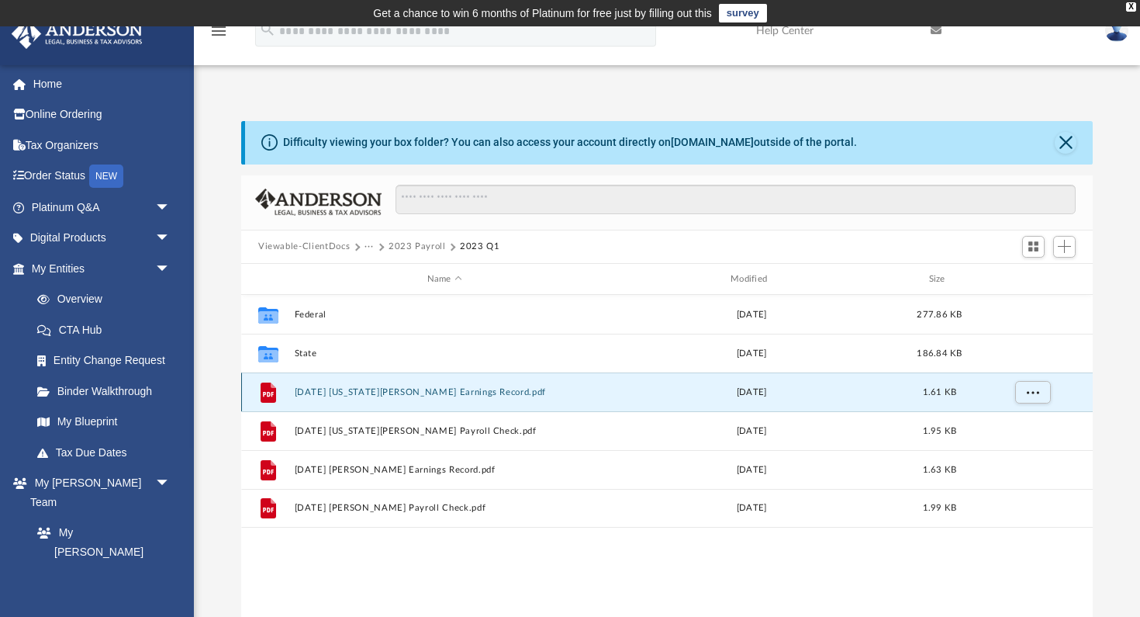
click at [360, 396] on button "2023.03.31 Georgia Thomas Earnings Record.pdf" at bounding box center [445, 392] width 300 height 10
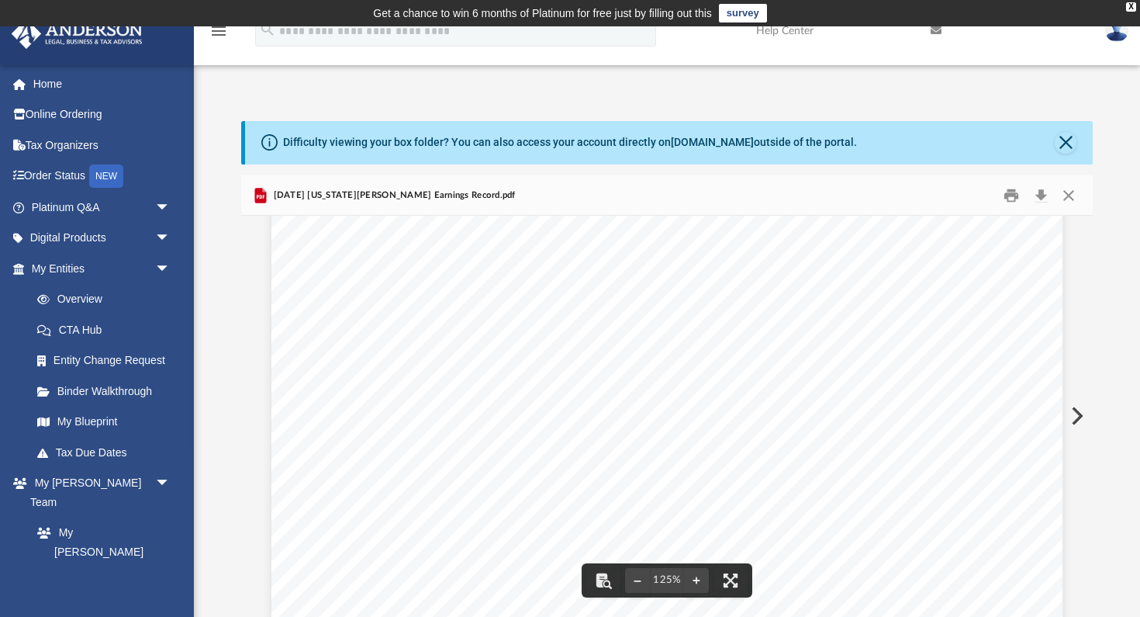
scroll to position [646, 0]
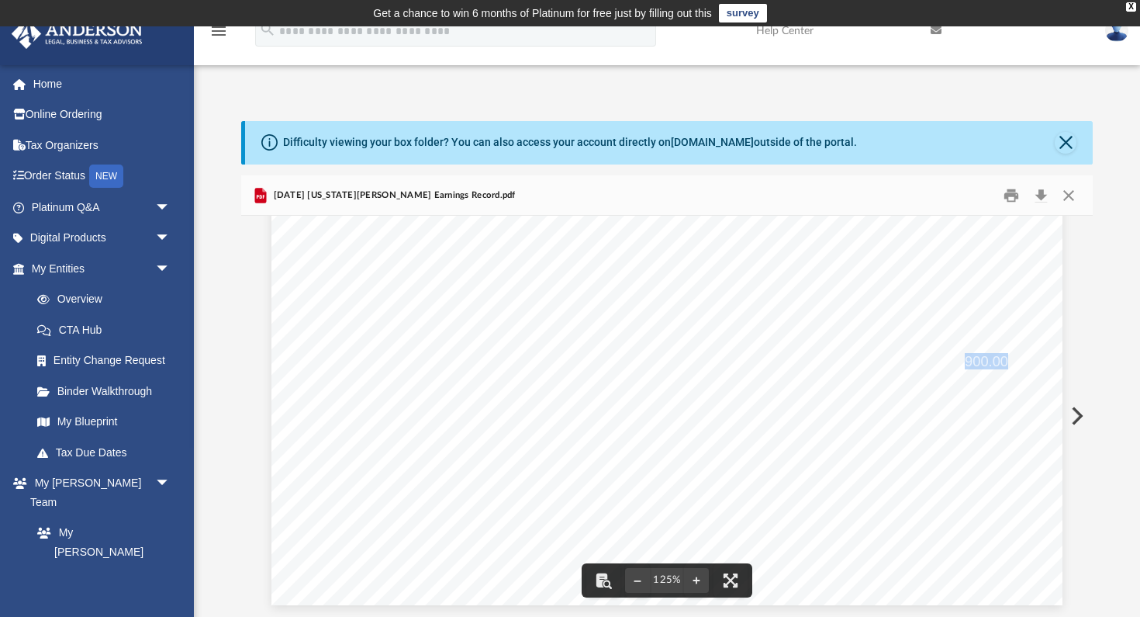
drag, startPoint x: 966, startPoint y: 363, endPoint x: 1006, endPoint y: 363, distance: 40.3
click at [1006, 363] on span "900.00" at bounding box center [986, 361] width 43 height 14
click at [1073, 197] on button "Close" at bounding box center [1069, 195] width 28 height 24
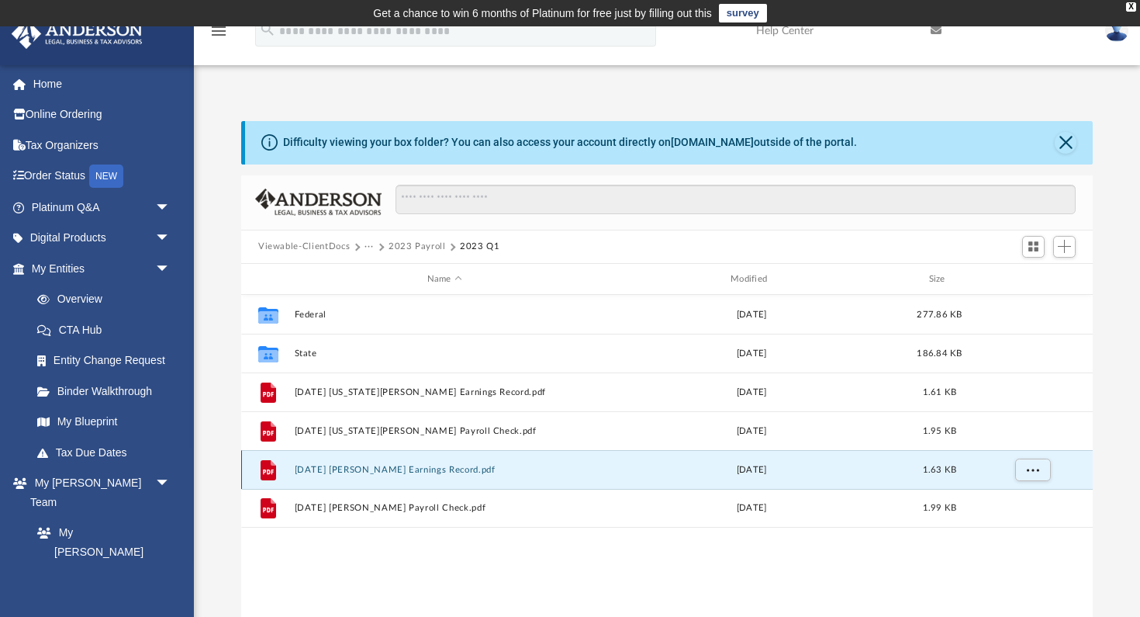
click at [392, 471] on button "2023.03.31 Jason Thomas Earnings Record.pdf" at bounding box center [445, 470] width 300 height 10
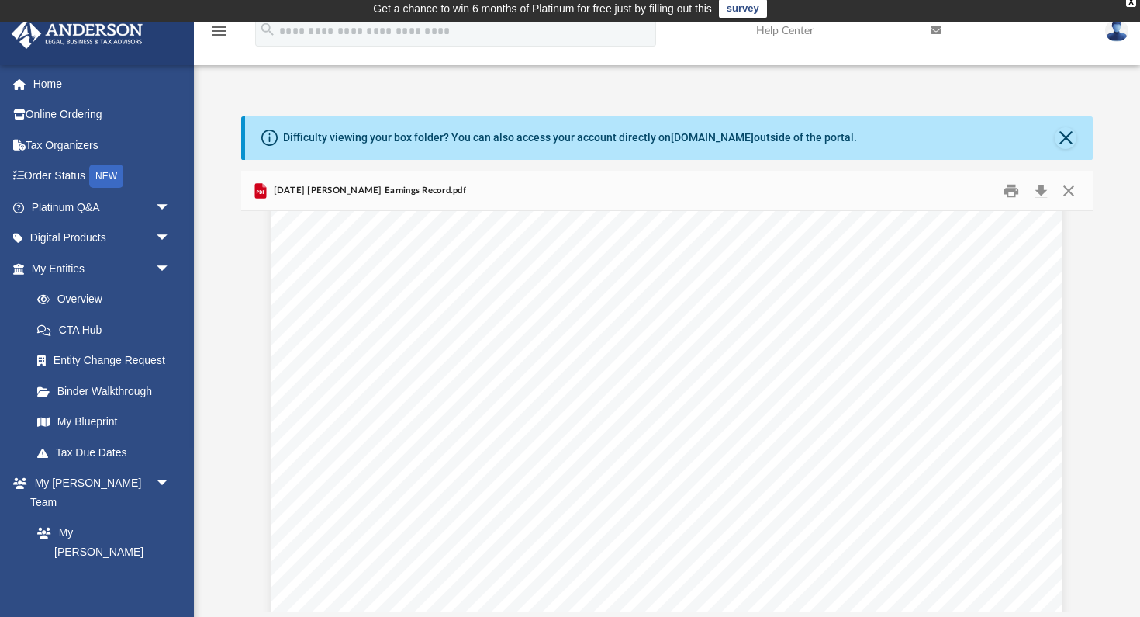
scroll to position [604, 0]
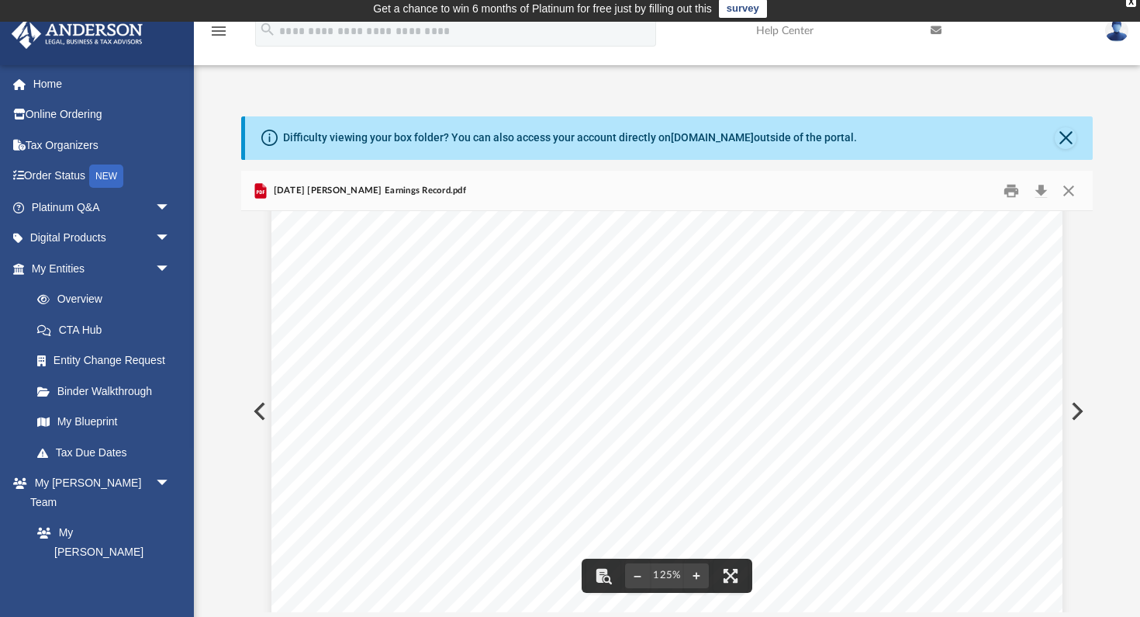
click at [692, 394] on div "Earnings Record Information Company Jet Anesthesia, PLLC 31722 Dunham Lake Dr H…" at bounding box center [666, 130] width 791 height 1024
